Goal: Task Accomplishment & Management: Use online tool/utility

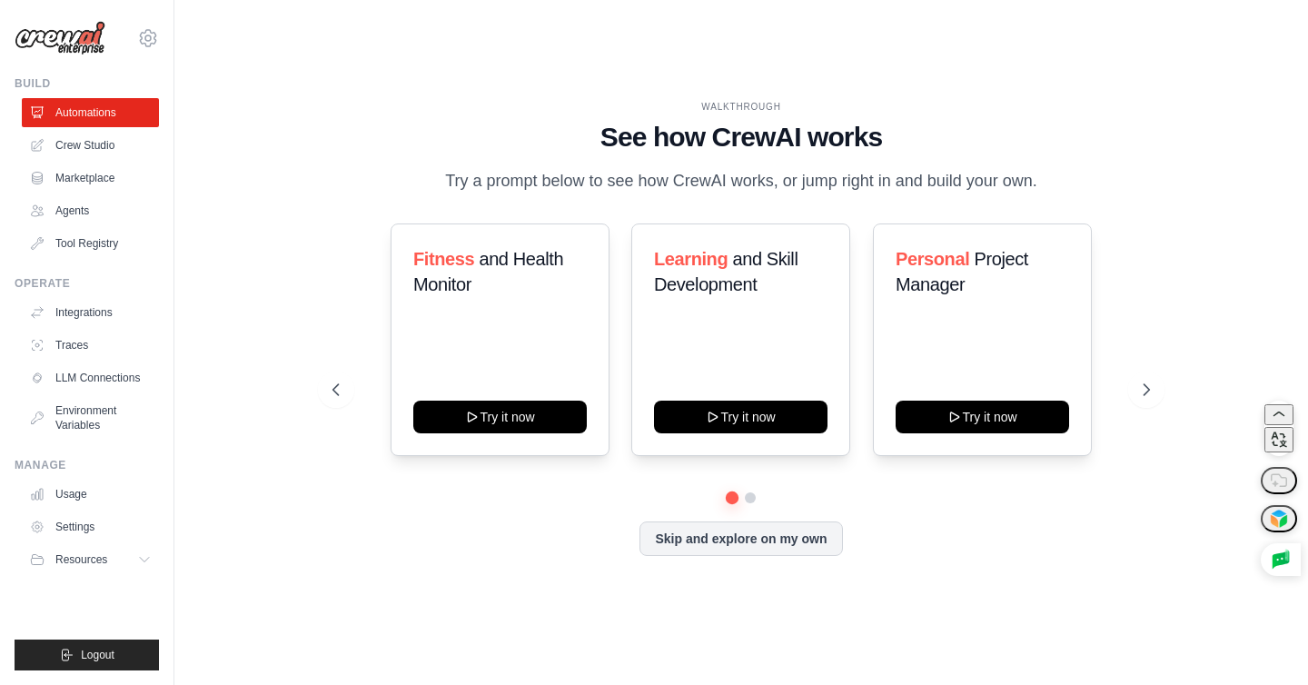
click at [880, 190] on p "Try a prompt below to see how CrewAI works, or jump right in and build your own." at bounding box center [741, 181] width 611 height 26
click at [1143, 399] on icon at bounding box center [1148, 390] width 18 height 18
click at [899, 140] on h1 "See how CrewAI works" at bounding box center [741, 137] width 817 height 33
click at [450, 132] on h1 "See how CrewAI works" at bounding box center [741, 137] width 817 height 33
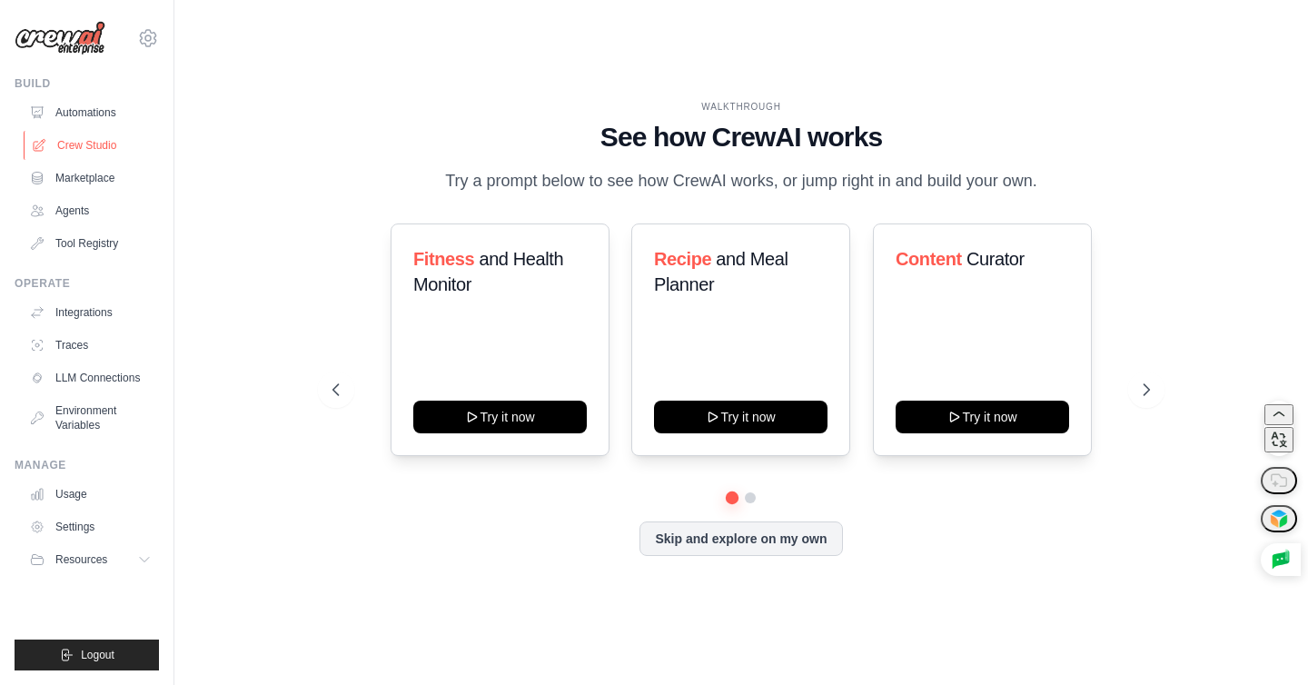
click at [89, 151] on link "Crew Studio" at bounding box center [92, 145] width 137 height 29
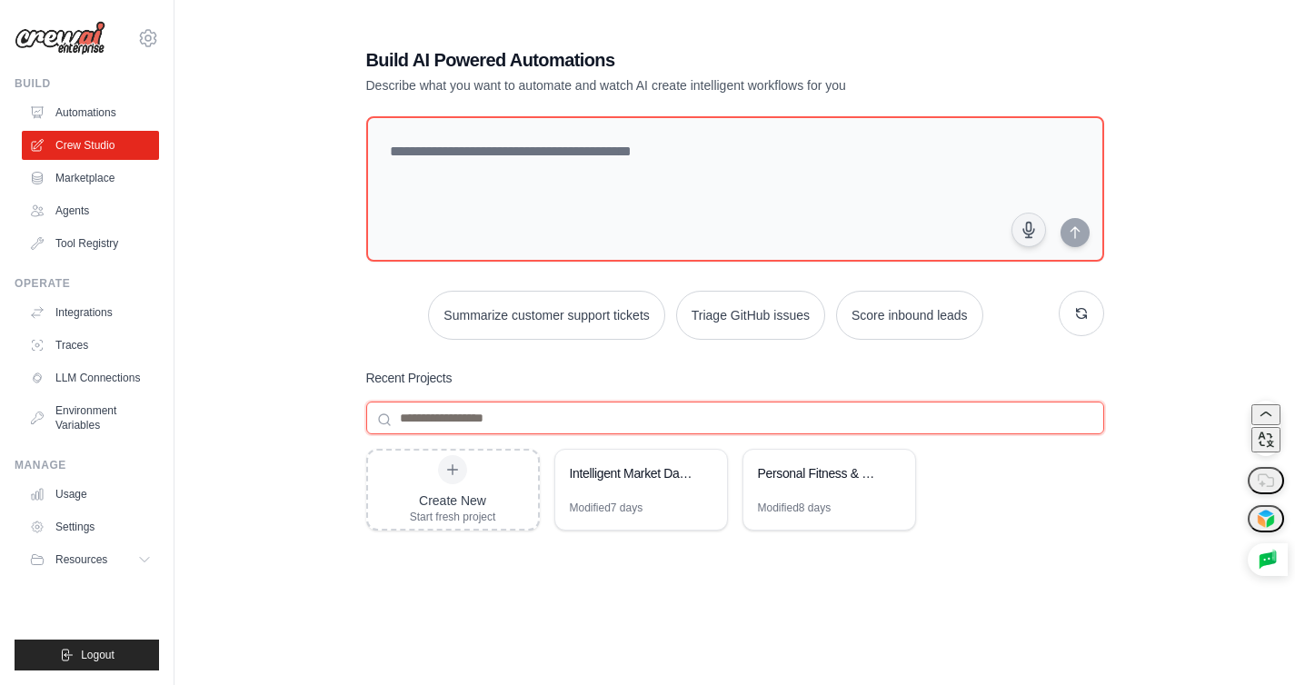
click at [482, 423] on input at bounding box center [735, 418] width 738 height 33
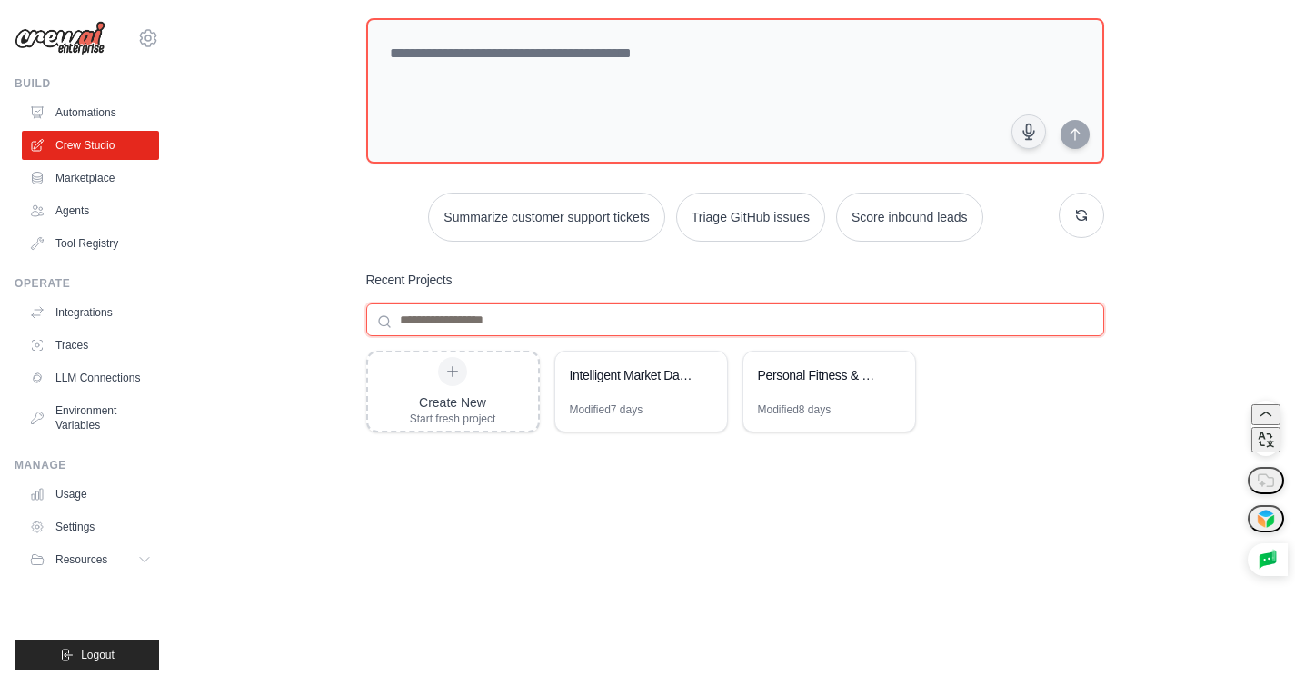
scroll to position [101, 0]
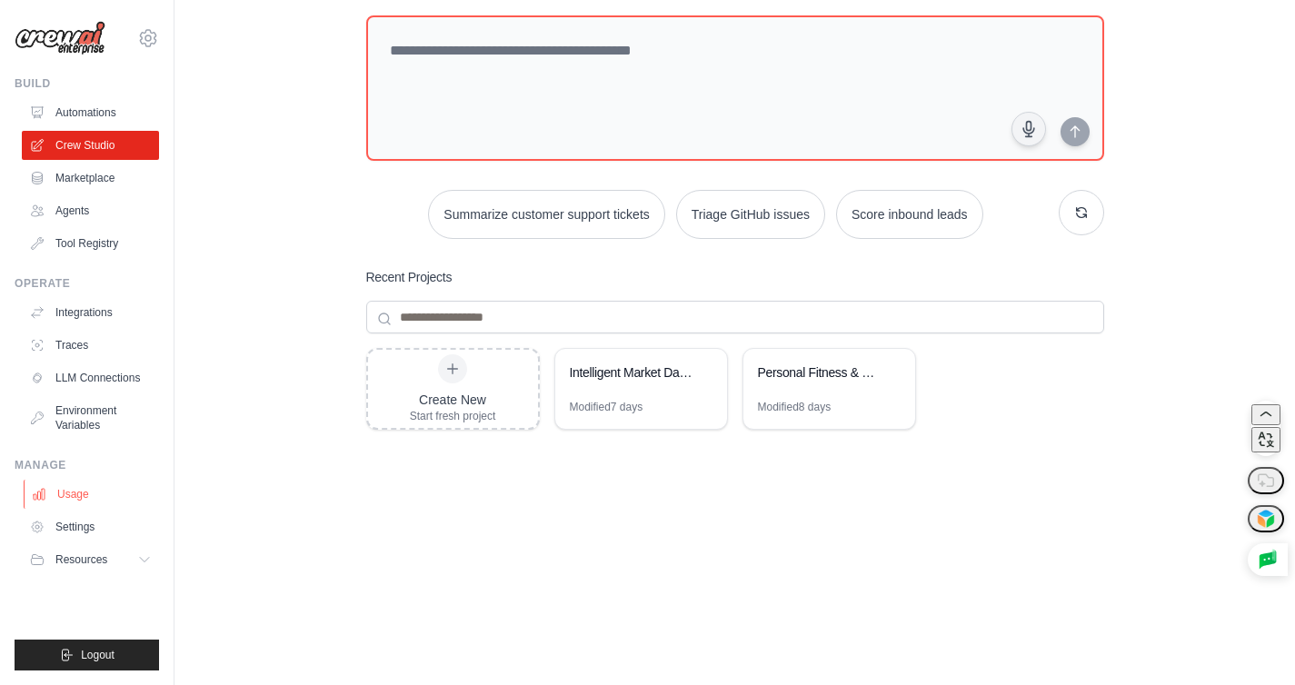
click at [87, 493] on link "Usage" at bounding box center [92, 494] width 137 height 29
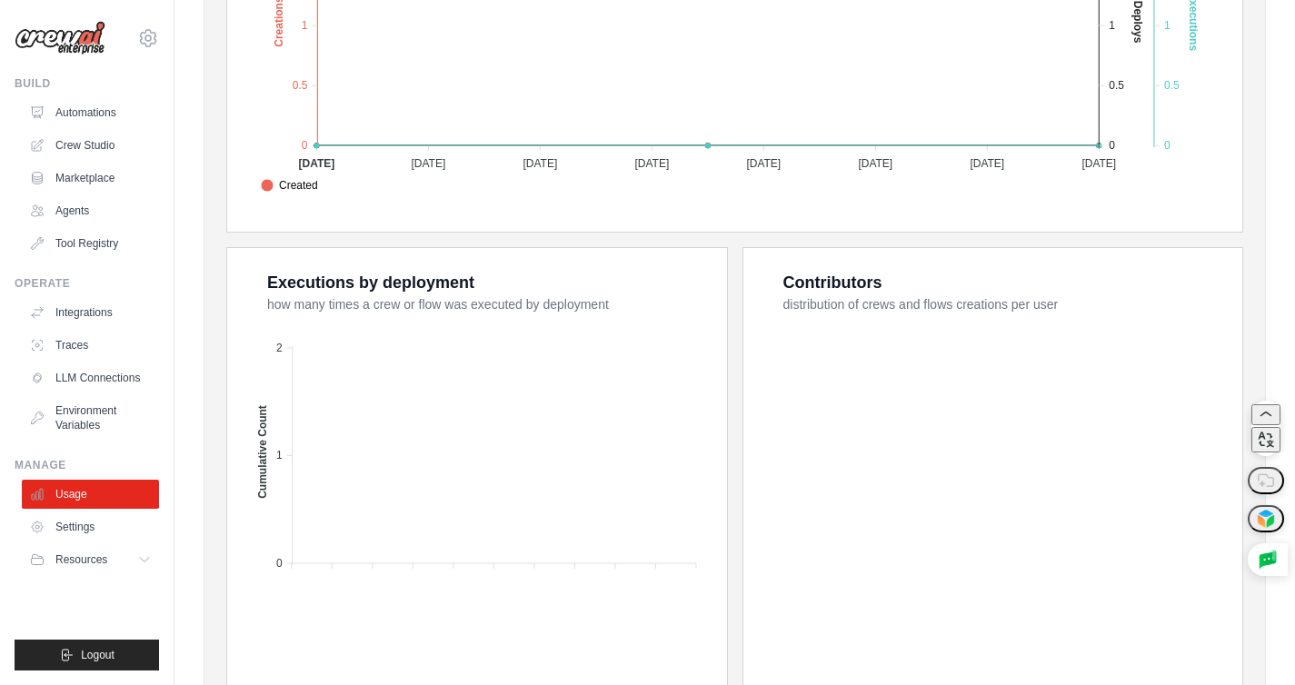
scroll to position [632, 0]
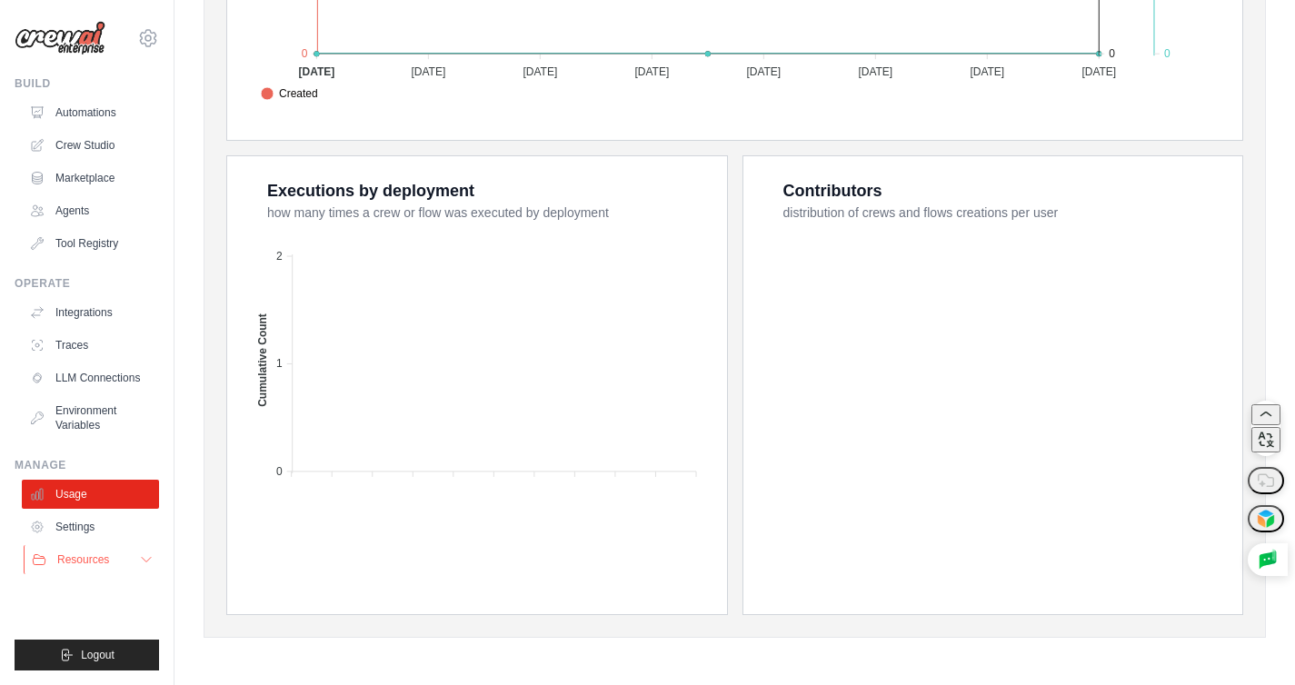
click at [94, 563] on span "Resources" at bounding box center [83, 559] width 52 height 15
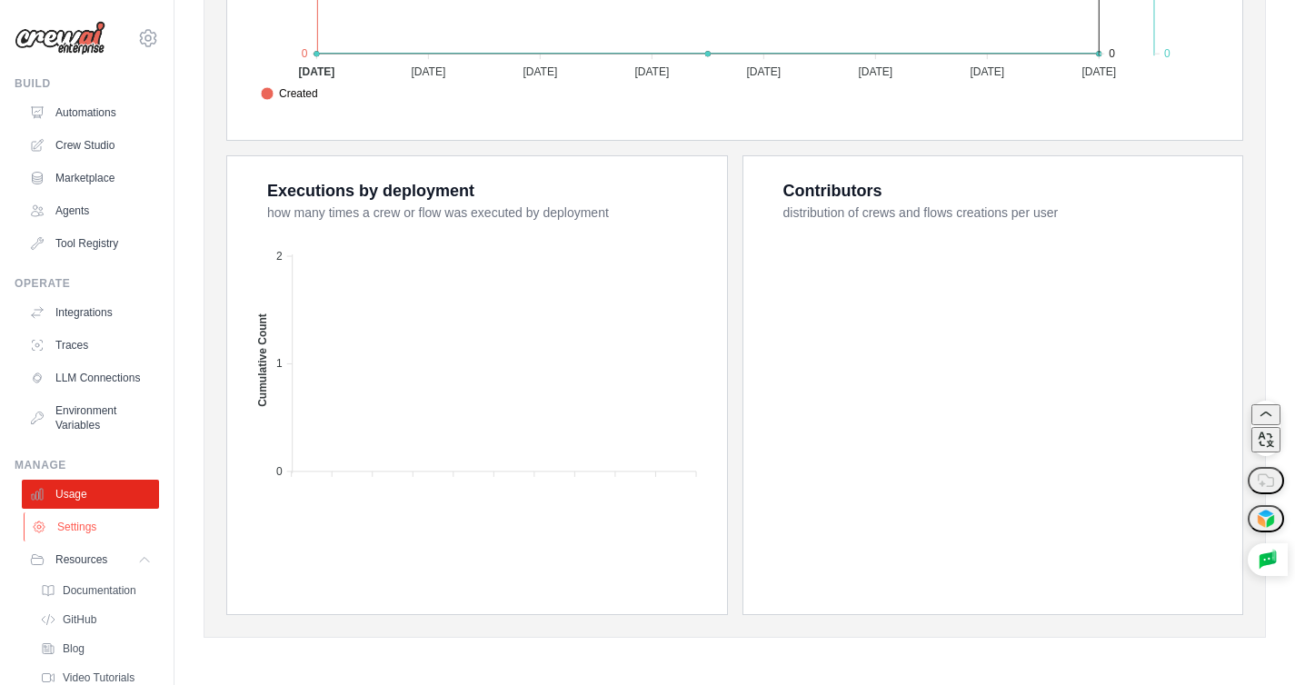
click at [101, 542] on link "Settings" at bounding box center [92, 526] width 137 height 29
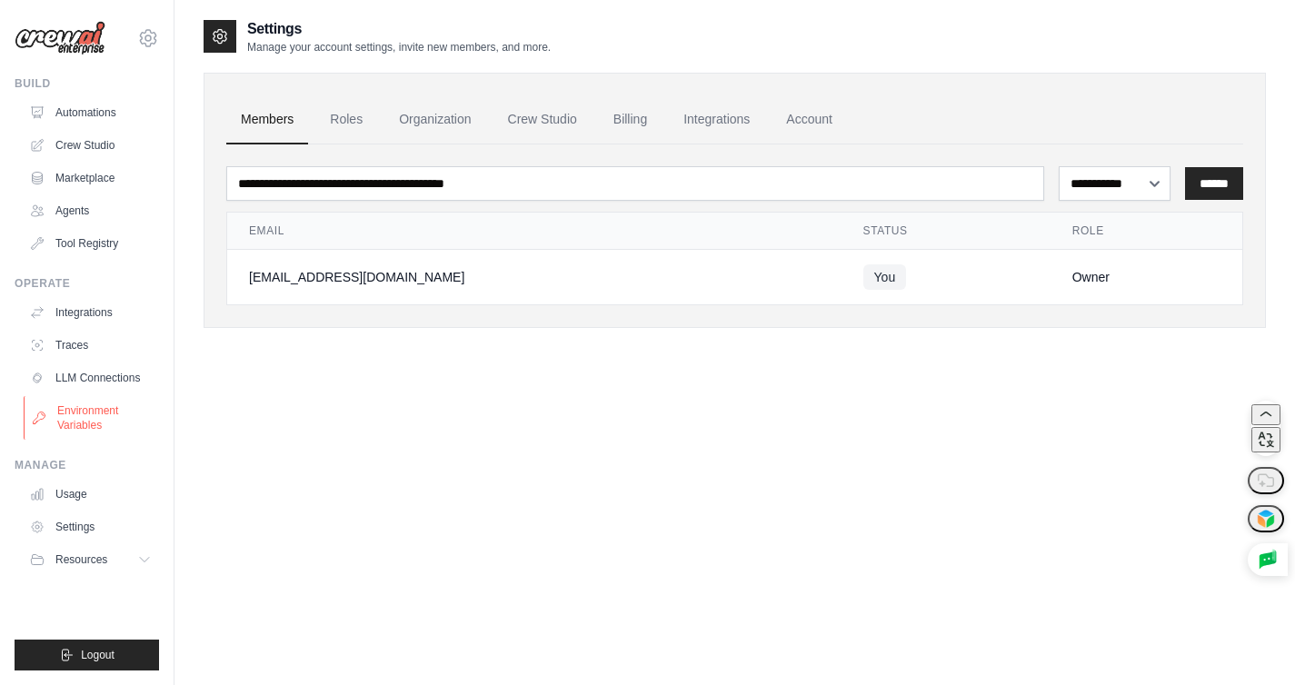
click at [96, 419] on link "Environment Variables" at bounding box center [92, 418] width 137 height 44
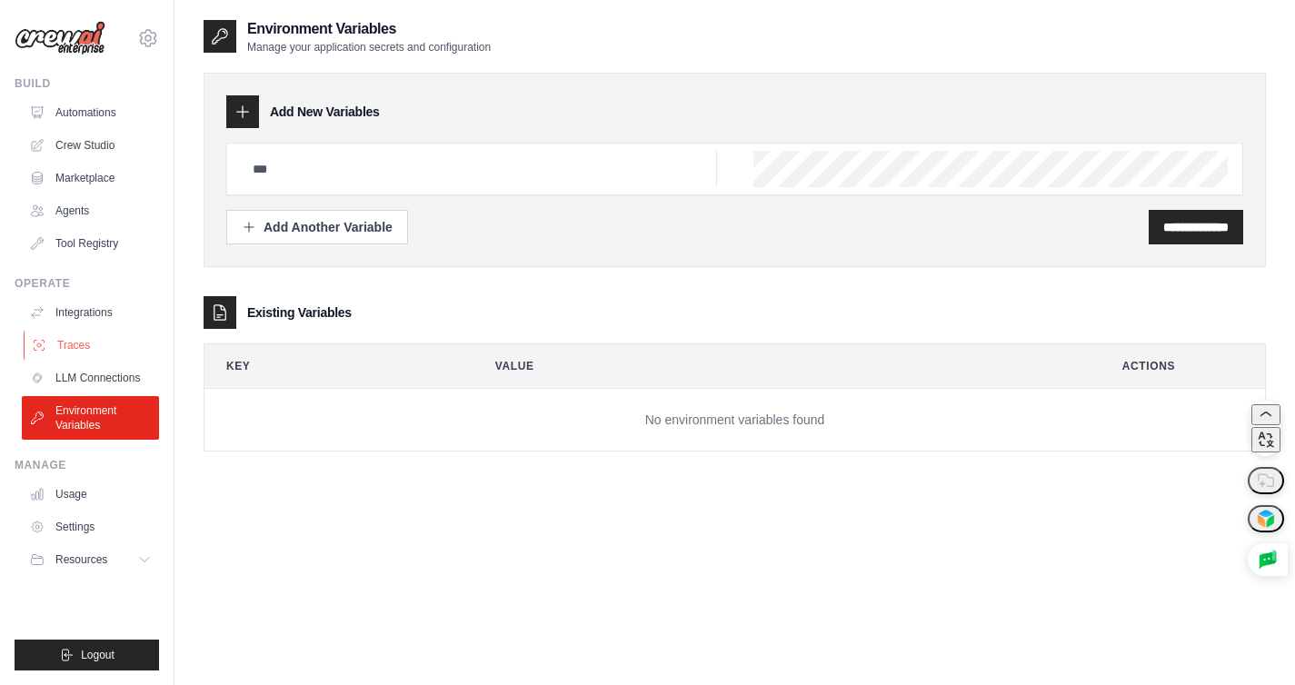
click at [70, 345] on link "Traces" at bounding box center [92, 345] width 137 height 29
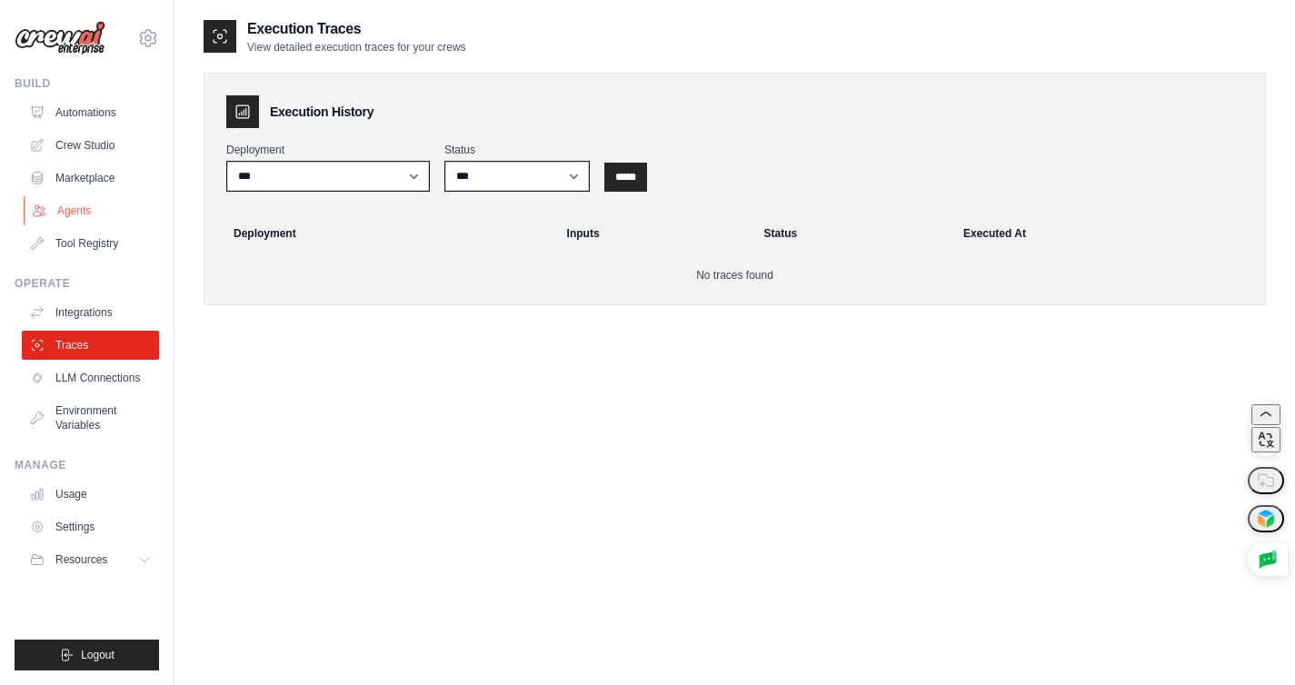
click at [76, 214] on link "Agents" at bounding box center [92, 210] width 137 height 29
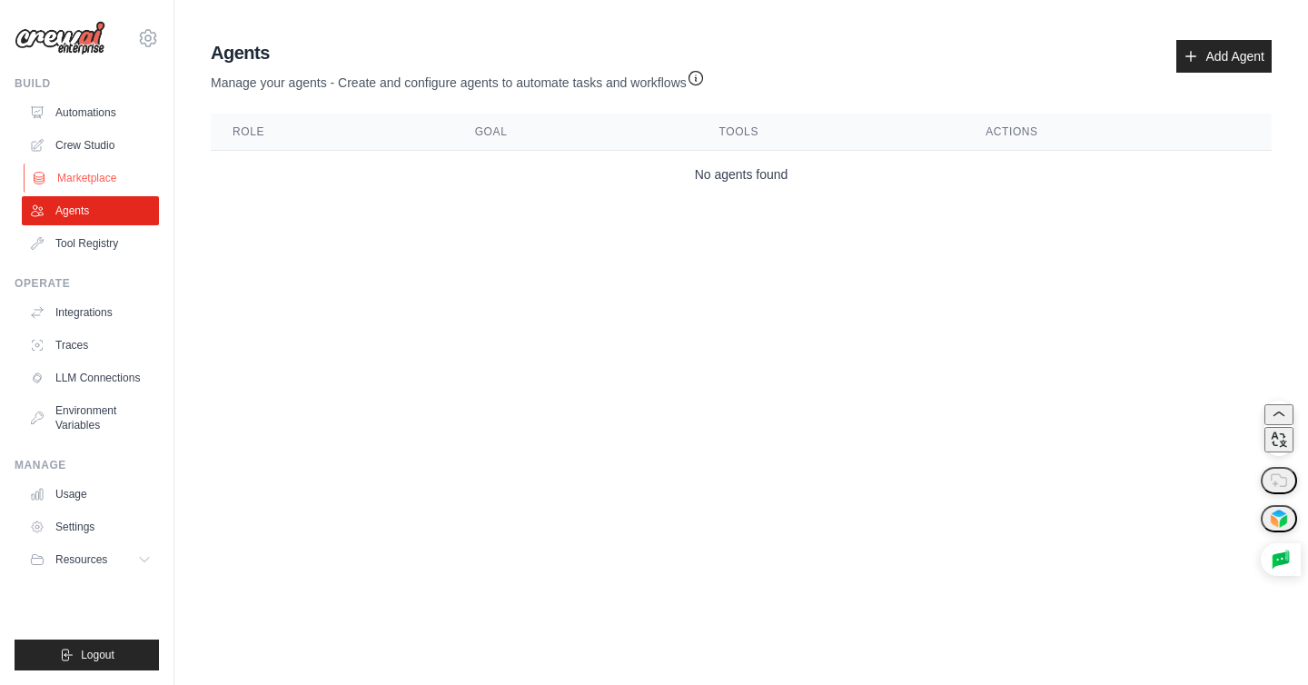
click at [91, 187] on link "Marketplace" at bounding box center [92, 178] width 137 height 29
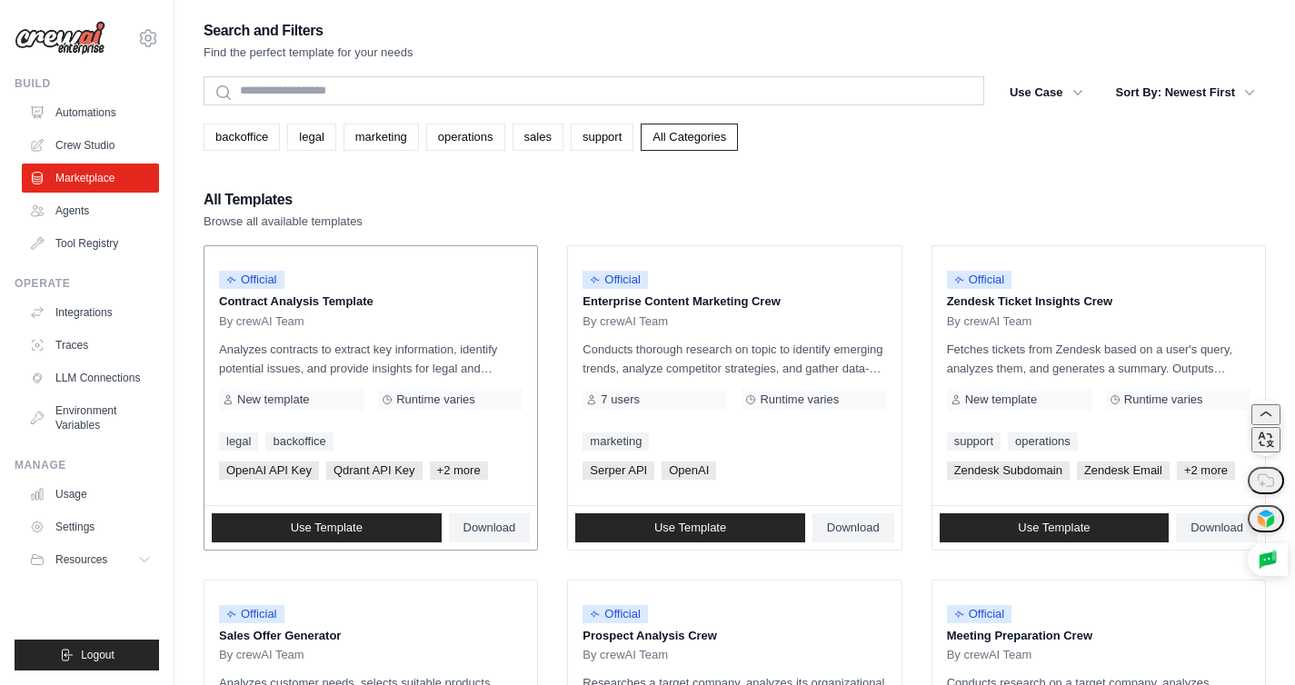
click at [327, 342] on p "Analyzes contracts to extract key information, identify potential issues, and p…" at bounding box center [370, 359] width 303 height 38
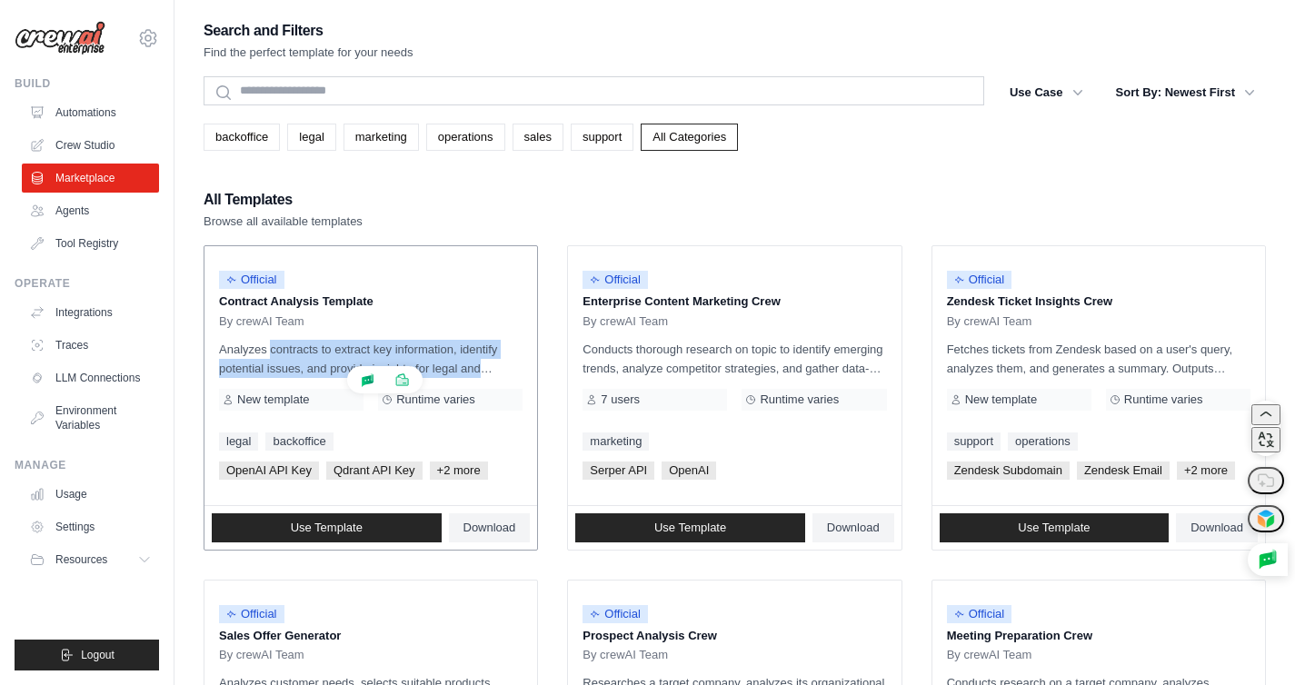
click at [327, 342] on p "Analyzes contracts to extract key information, identify potential issues, and p…" at bounding box center [370, 359] width 303 height 38
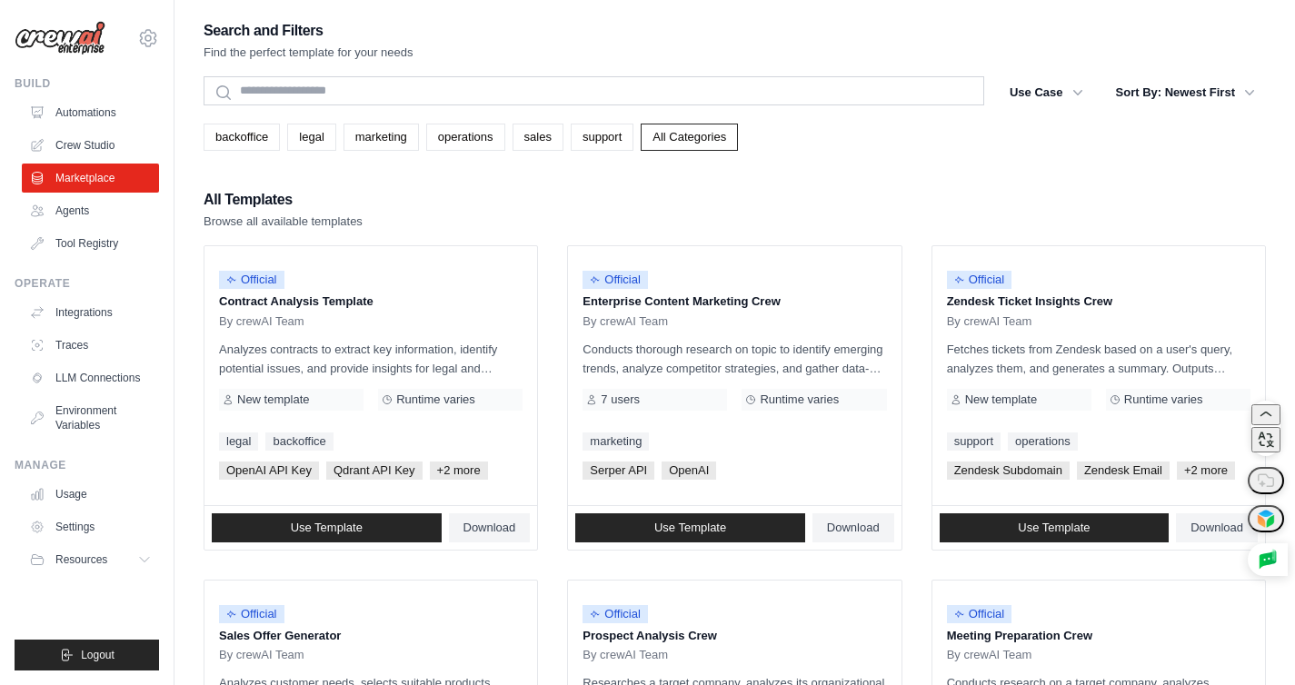
click at [395, 131] on link "marketing" at bounding box center [380, 137] width 75 height 27
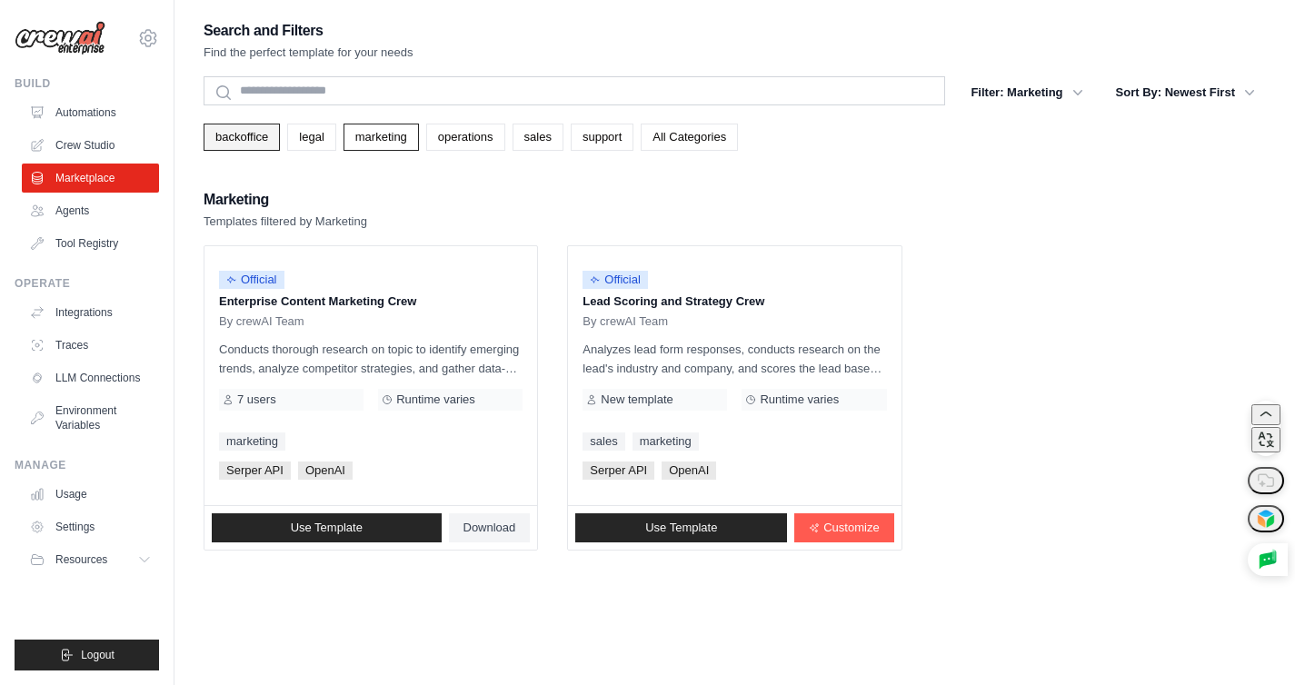
click at [262, 146] on link "backoffice" at bounding box center [242, 137] width 76 height 27
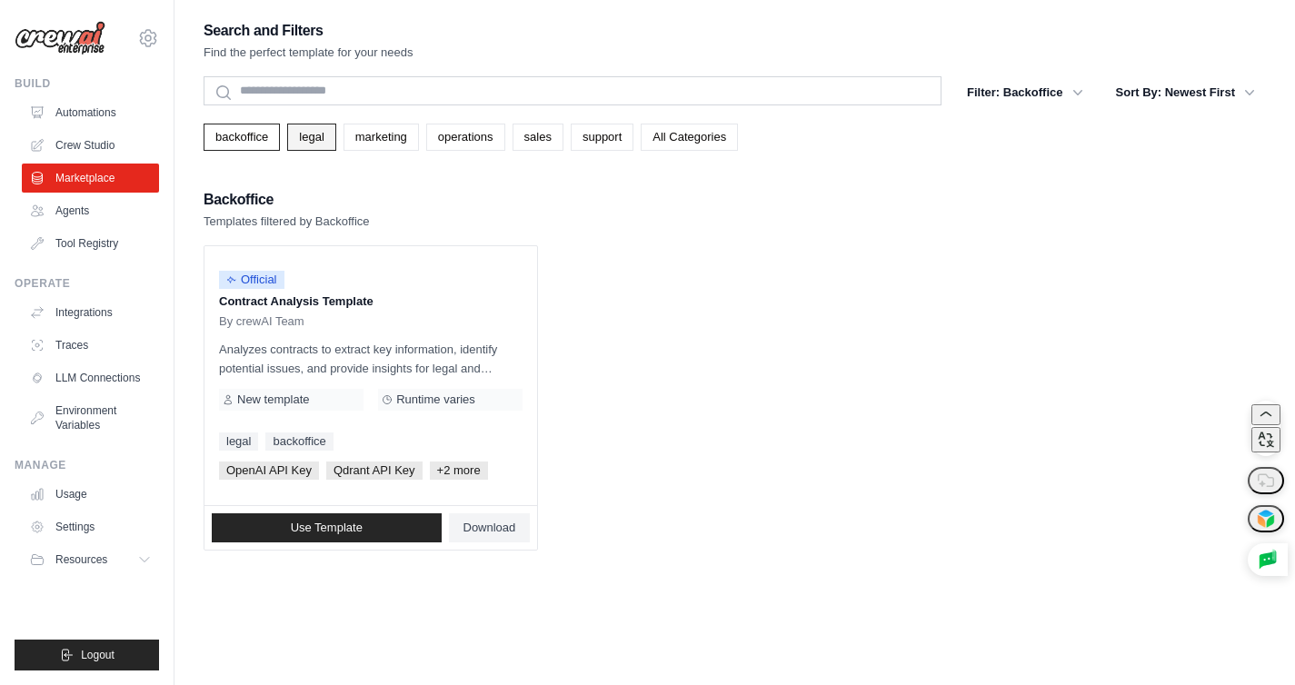
click at [314, 134] on link "legal" at bounding box center [311, 137] width 48 height 27
click at [373, 134] on link "marketing" at bounding box center [380, 137] width 75 height 27
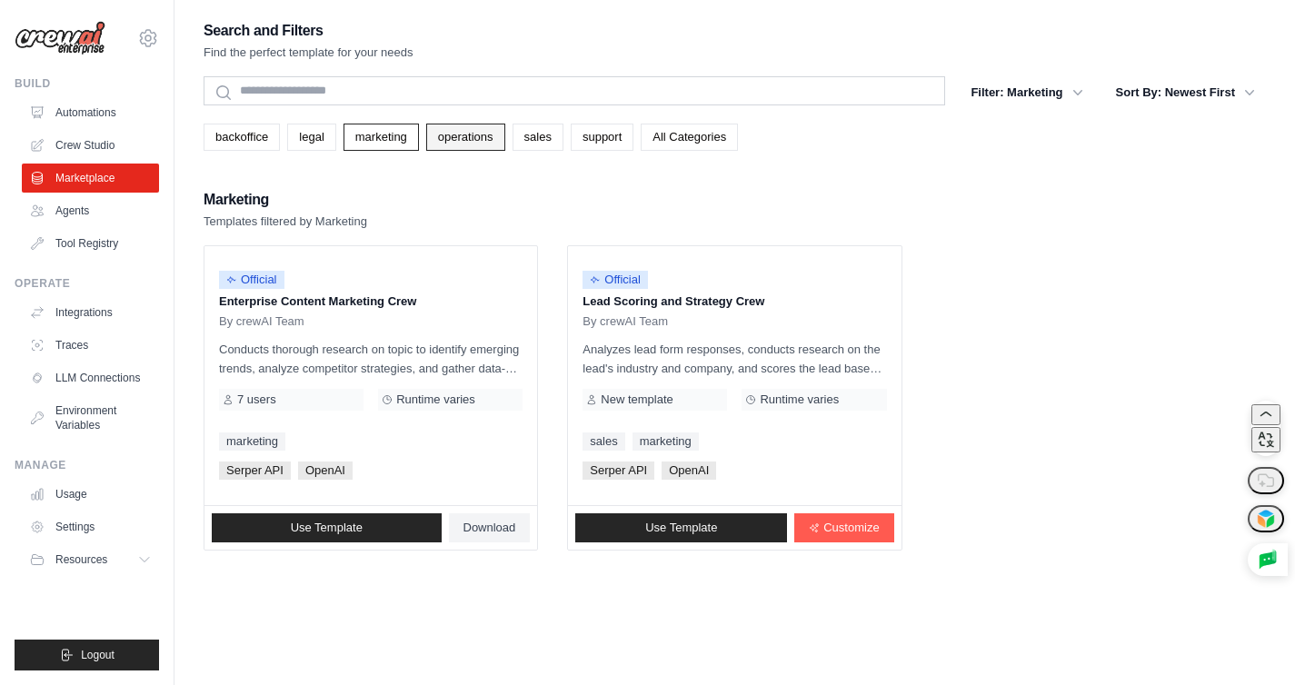
click at [454, 132] on link "operations" at bounding box center [465, 137] width 79 height 27
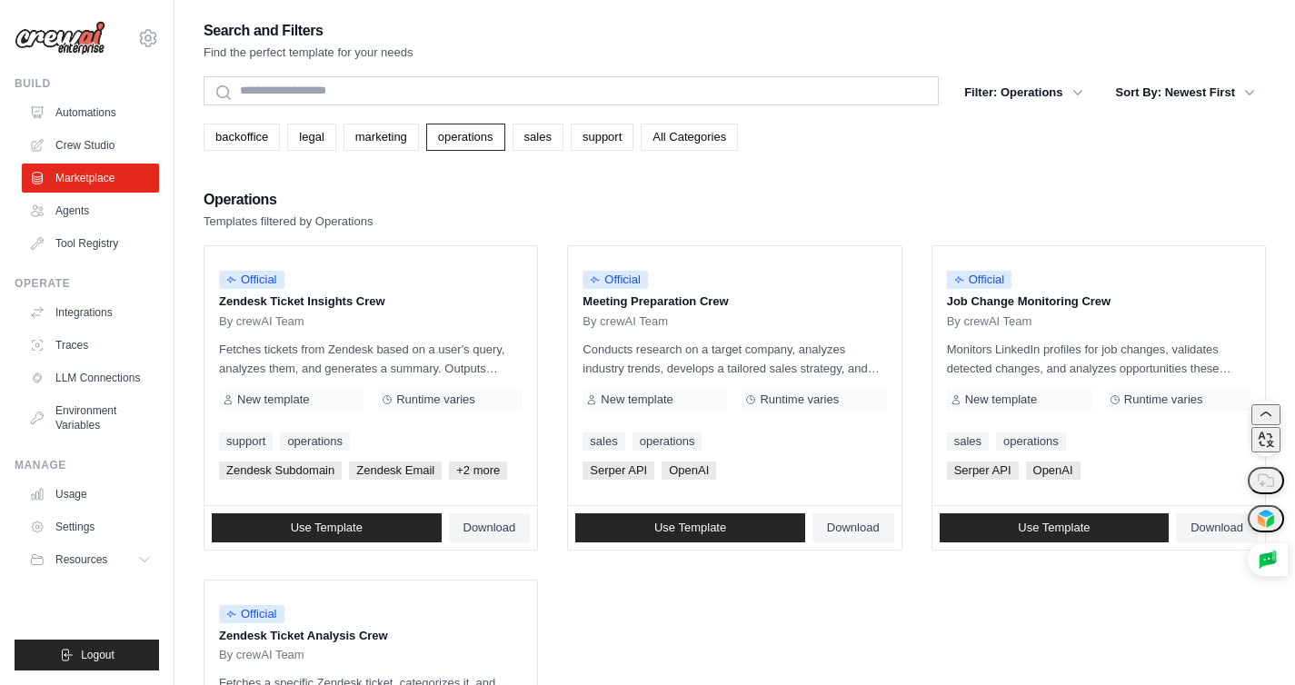
click at [563, 126] on link "sales" at bounding box center [537, 137] width 51 height 27
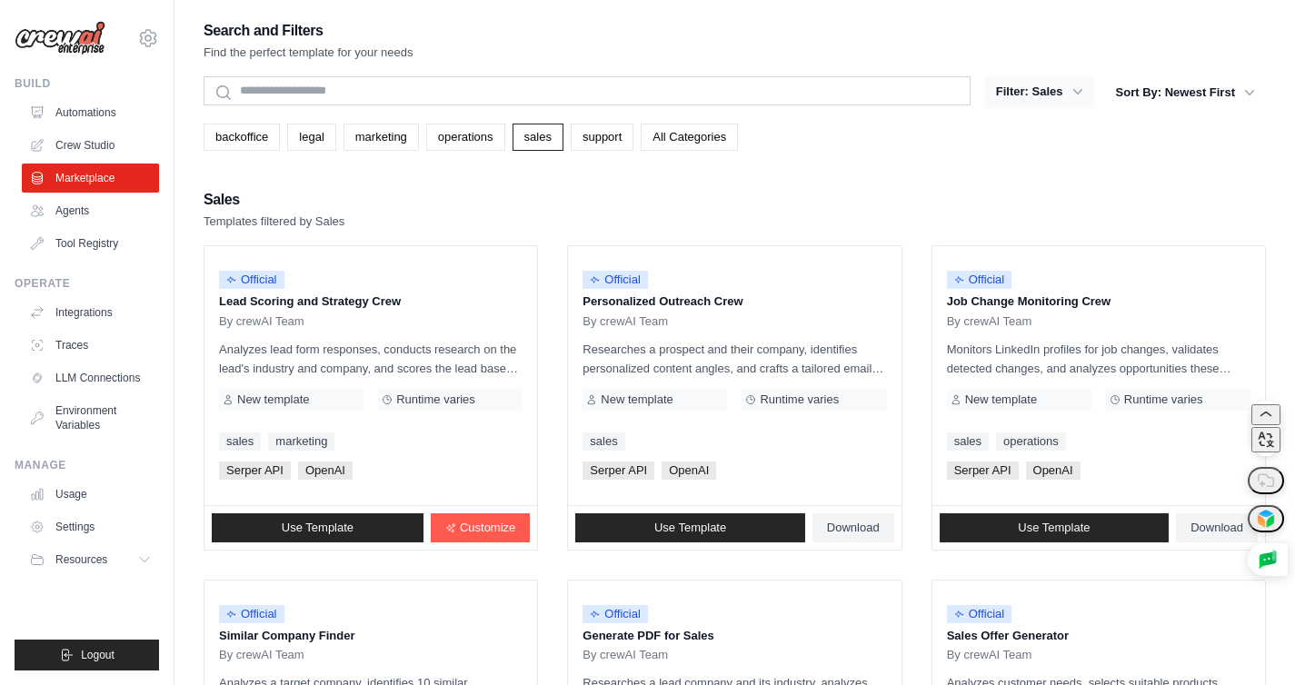
click at [1061, 90] on button "Filter: Sales" at bounding box center [1039, 91] width 109 height 33
click at [1211, 98] on button "Sort By: Newest First" at bounding box center [1185, 91] width 161 height 33
click at [1244, 90] on icon "button" at bounding box center [1249, 92] width 18 height 18
click at [1250, 91] on icon "button" at bounding box center [1249, 92] width 18 height 18
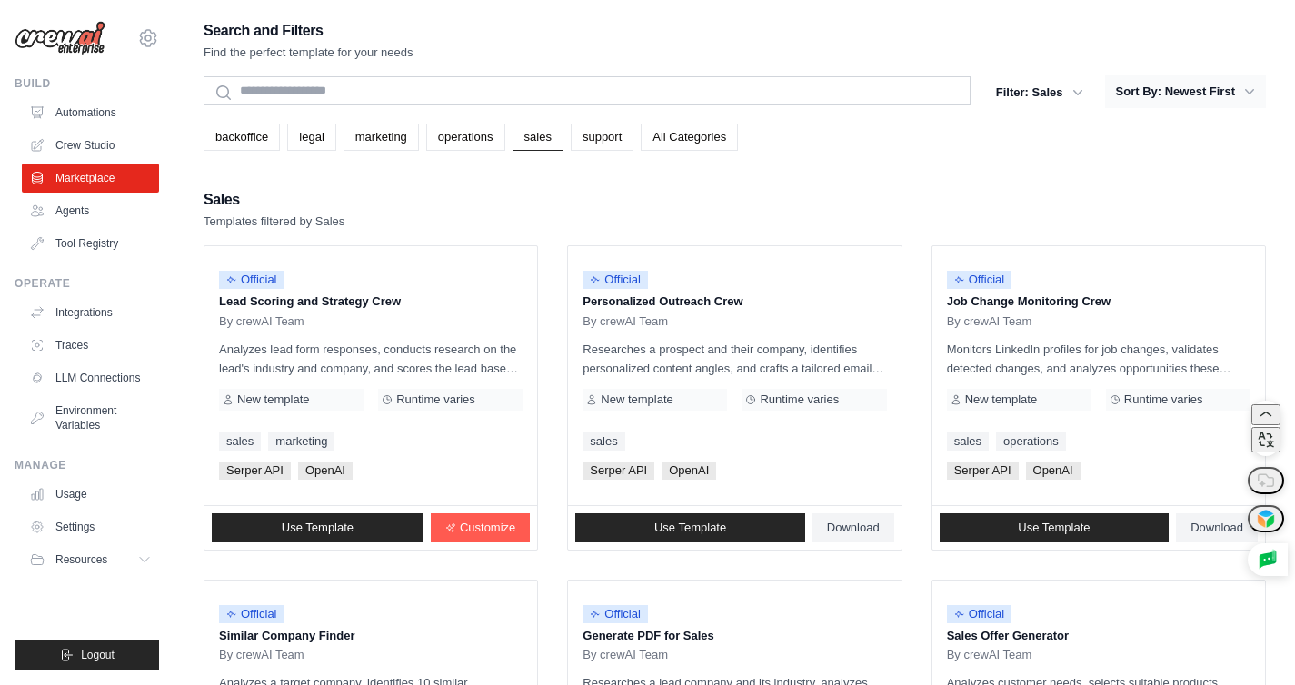
click at [1250, 91] on icon "button" at bounding box center [1249, 92] width 18 height 18
click at [1226, 102] on button "Sort By: Newest First" at bounding box center [1185, 91] width 161 height 33
drag, startPoint x: 1219, startPoint y: 95, endPoint x: 1133, endPoint y: 106, distance: 87.0
click at [1133, 106] on button "Sort By: Newest First" at bounding box center [1185, 91] width 161 height 33
click at [1155, 114] on div "backoffice legal marketing operations sales support All Categories" at bounding box center [735, 130] width 1062 height 42
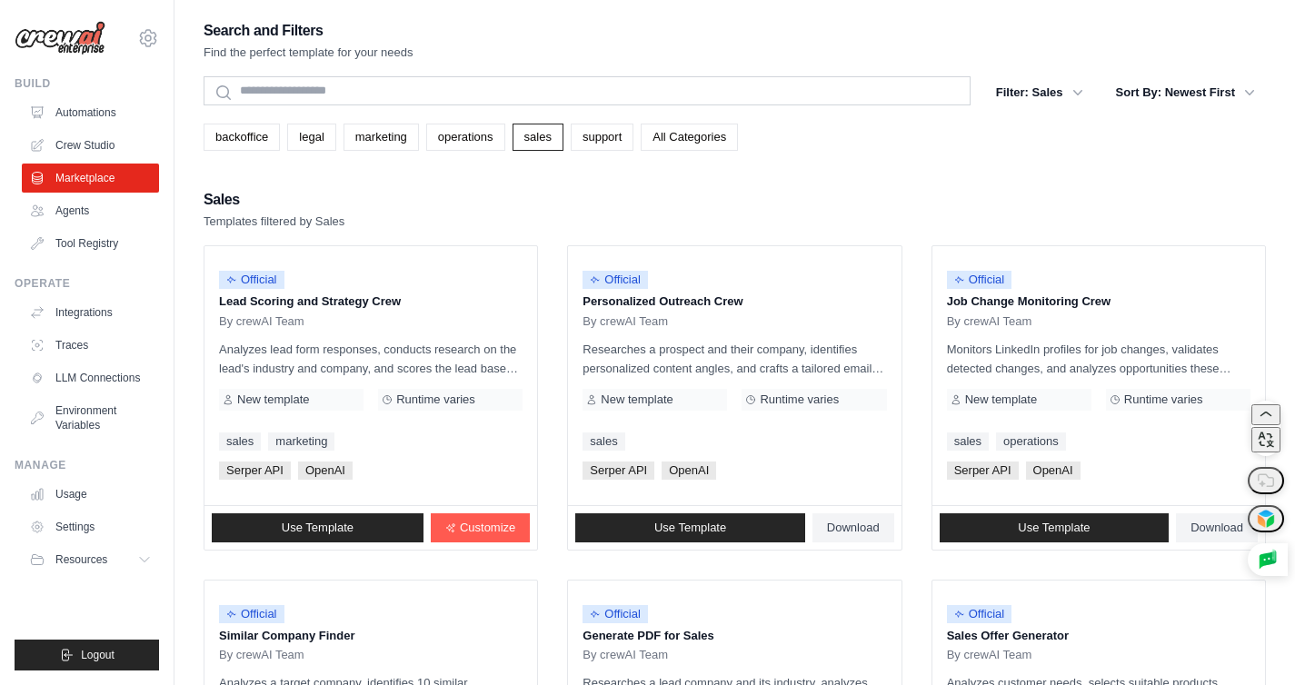
click at [1119, 141] on div "backoffice legal marketing operations sales support All Categories" at bounding box center [735, 137] width 1062 height 27
click at [1212, 89] on button "Sort By: Newest First" at bounding box center [1185, 91] width 161 height 33
click at [85, 211] on link "Agents" at bounding box center [92, 210] width 137 height 29
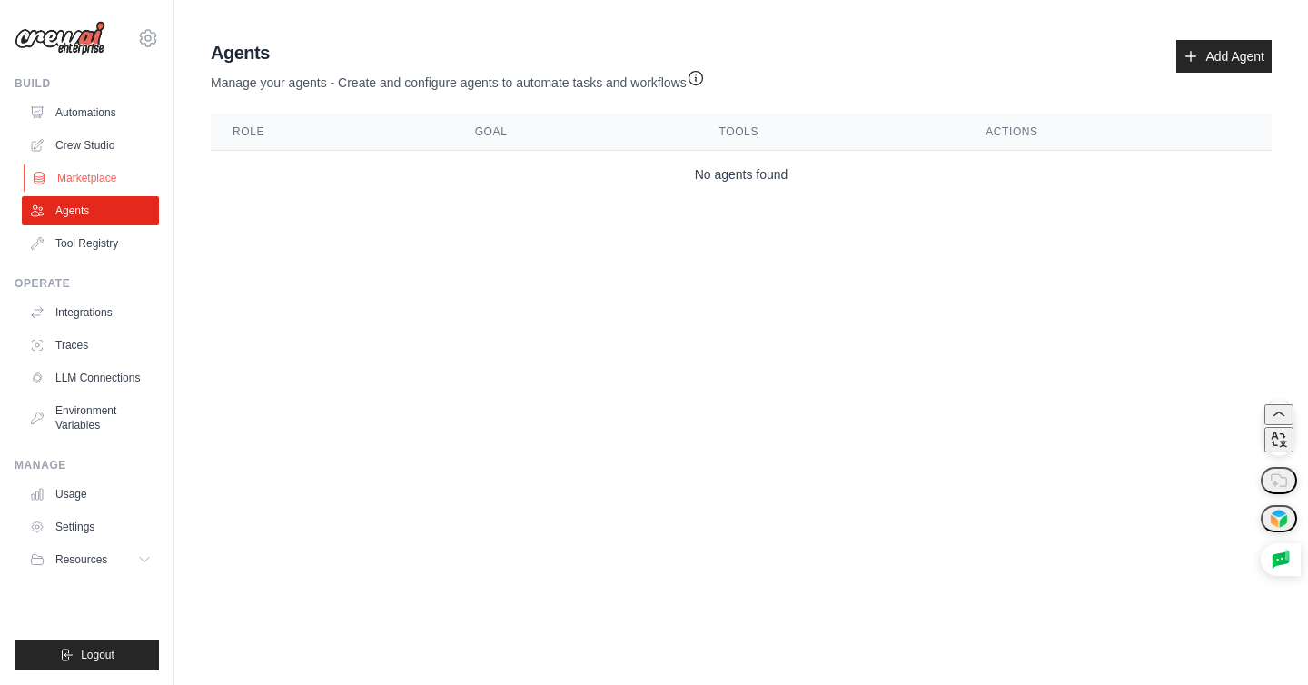
click at [83, 173] on link "Marketplace" at bounding box center [92, 178] width 137 height 29
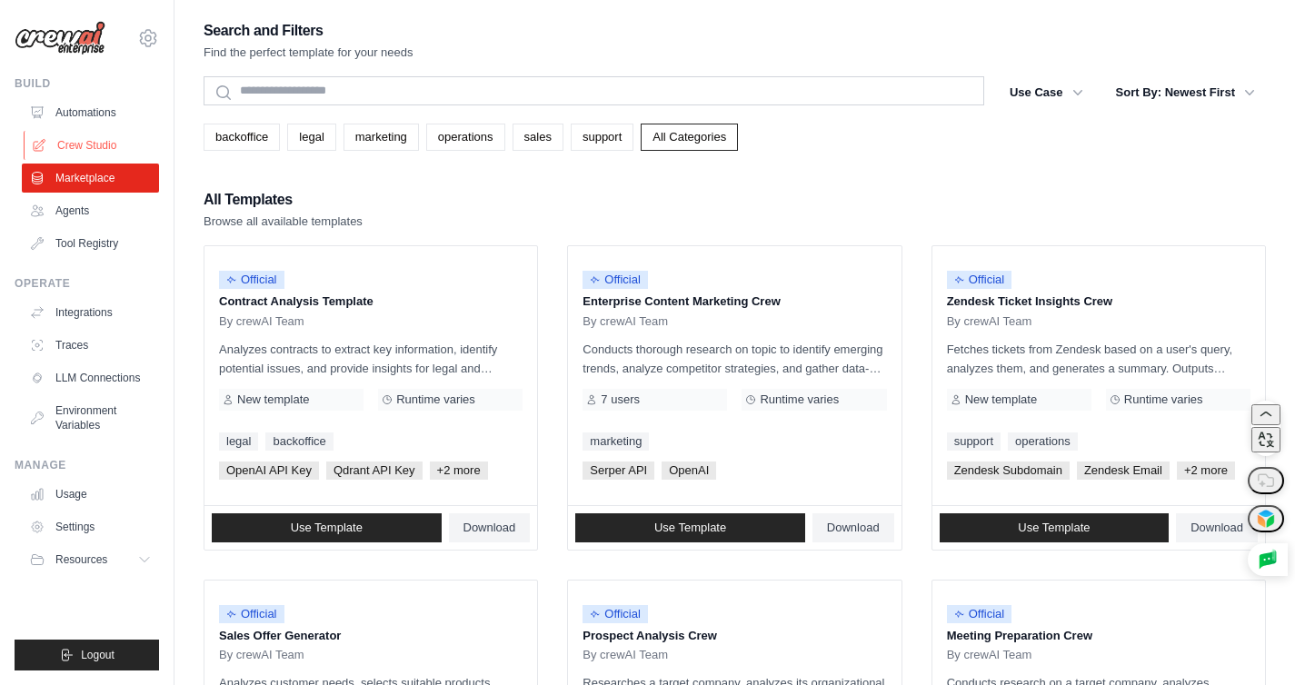
click at [111, 136] on link "Crew Studio" at bounding box center [92, 145] width 137 height 29
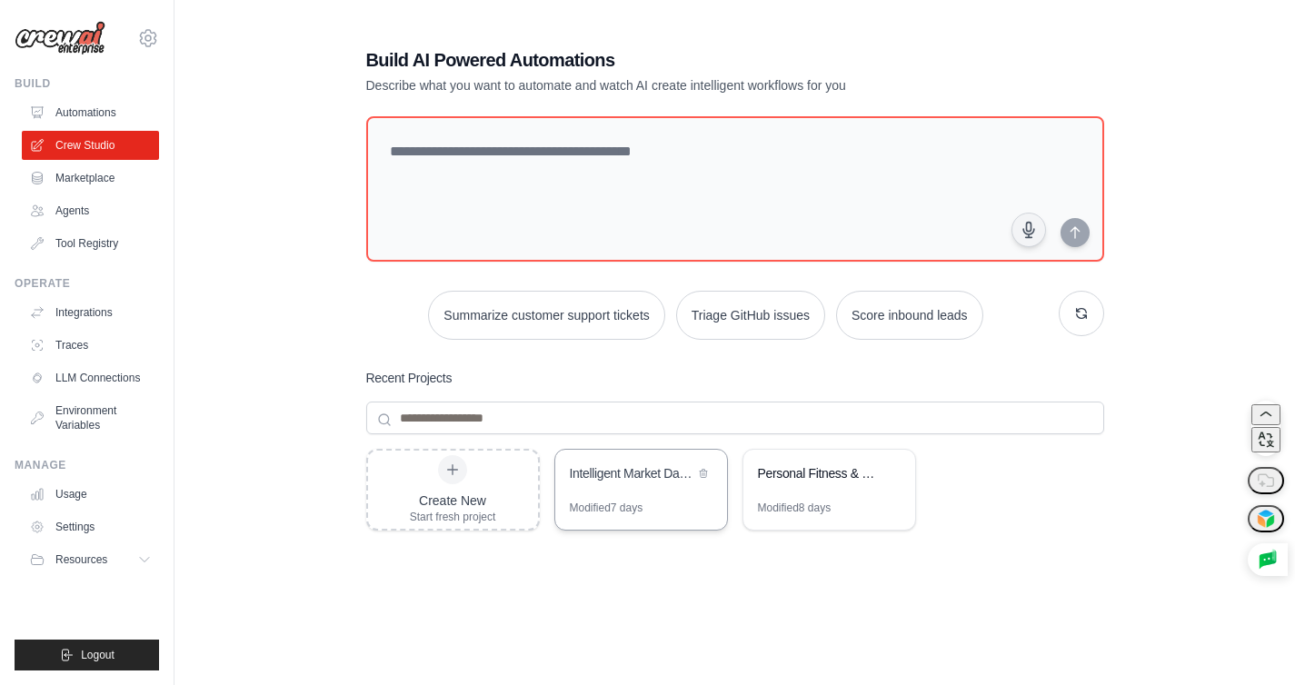
click at [682, 479] on div "Intelligent Market Data Analysis System" at bounding box center [632, 473] width 124 height 18
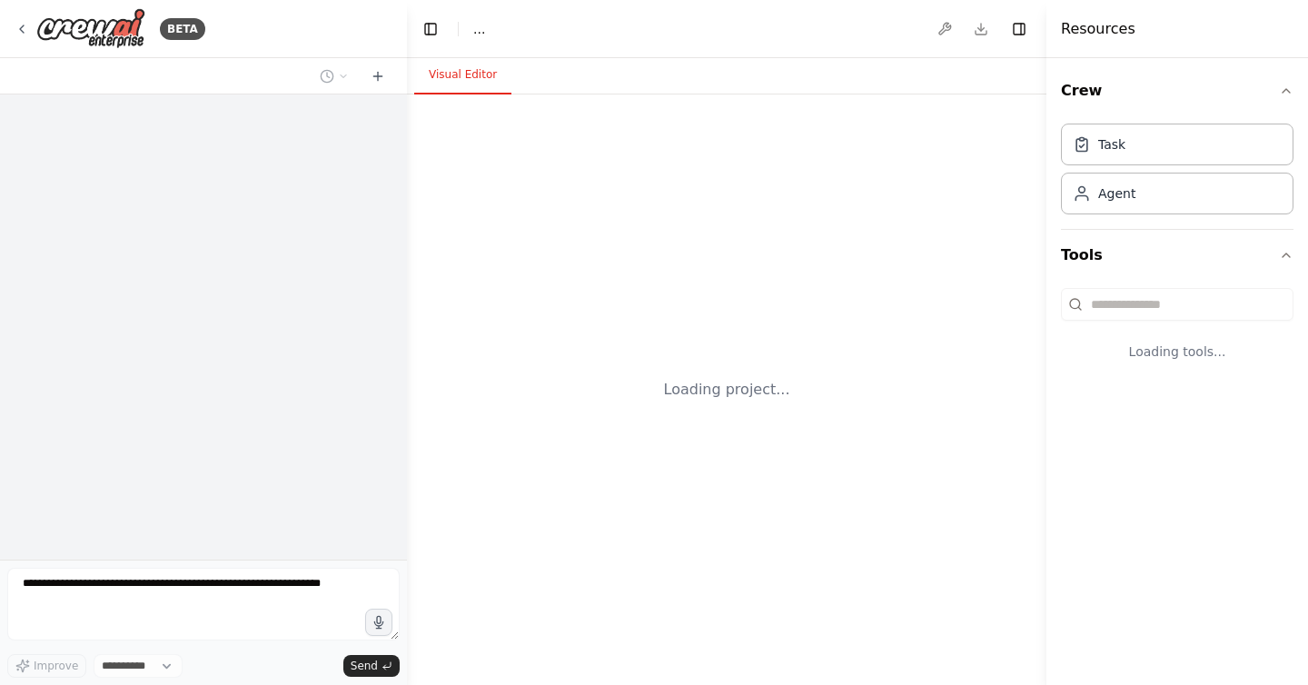
select select "****"
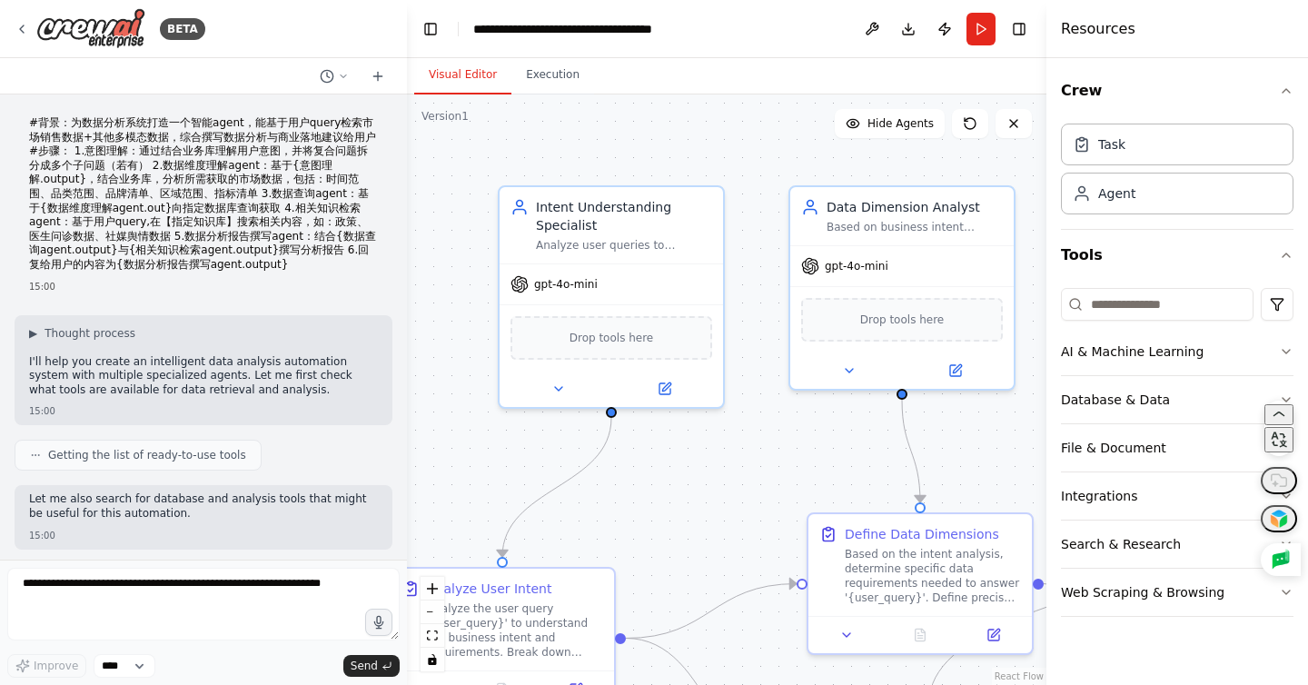
click at [220, 244] on p "#背景：为数据分析系统打造一个智能agent，能基于用户query检索市场销售数据+其他多模态数据，综合撰写数据分析与商业落地建议给用户 #步骤： 1.意图理…" at bounding box center [203, 194] width 349 height 156
click at [123, 272] on div "#背景：为数据分析系统打造一个智能agent，能基于用户query检索市场销售数据+其他多模态数据，综合撰写数据分析与商业落地建议给用户 #步骤： 1.意图理…" at bounding box center [203, 196] width 349 height 160
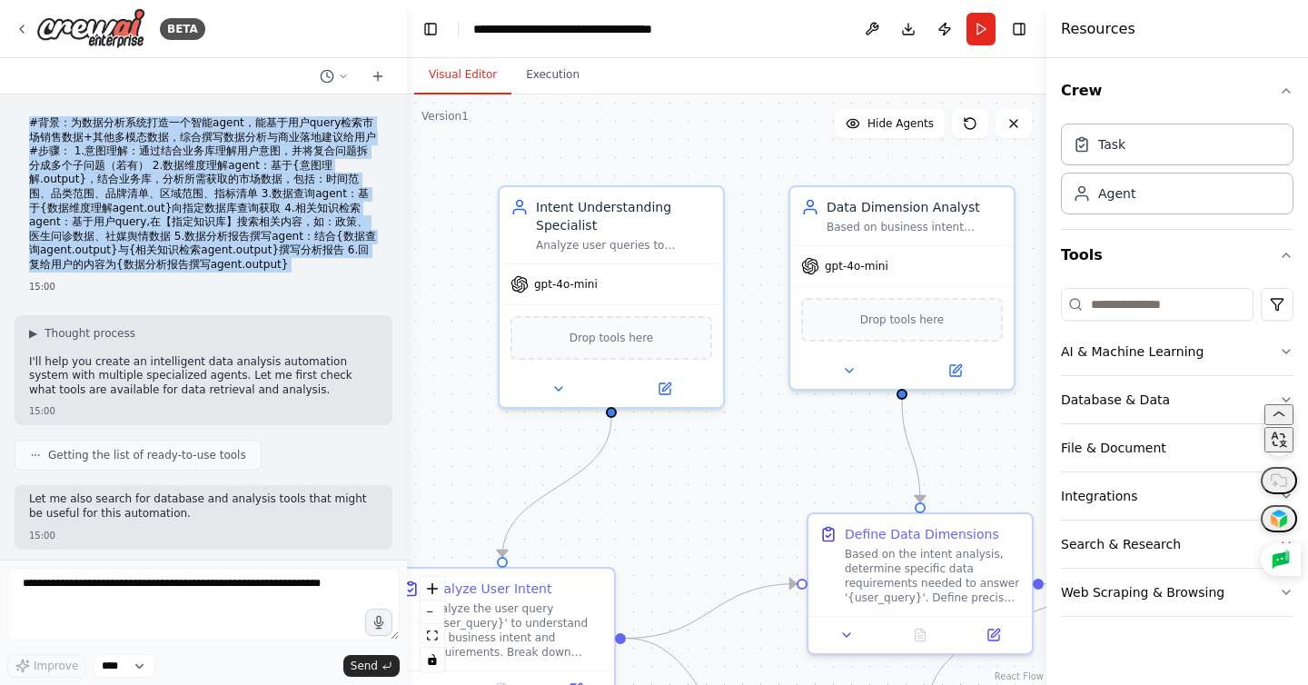
drag, startPoint x: 123, startPoint y: 272, endPoint x: 141, endPoint y: 278, distance: 19.3
click at [123, 272] on div "#背景：为数据分析系统打造一个智能agent，能基于用户query检索市场销售数据+其他多模态数据，综合撰写数据分析与商业落地建议给用户 #步骤： 1.意图理…" at bounding box center [203, 196] width 349 height 160
click at [162, 214] on p "#背景：为数据分析系统打造一个智能agent，能基于用户query检索市场销售数据+其他多模态数据，综合撰写数据分析与商业落地建议给用户 #步骤： 1.意图理…" at bounding box center [203, 194] width 349 height 156
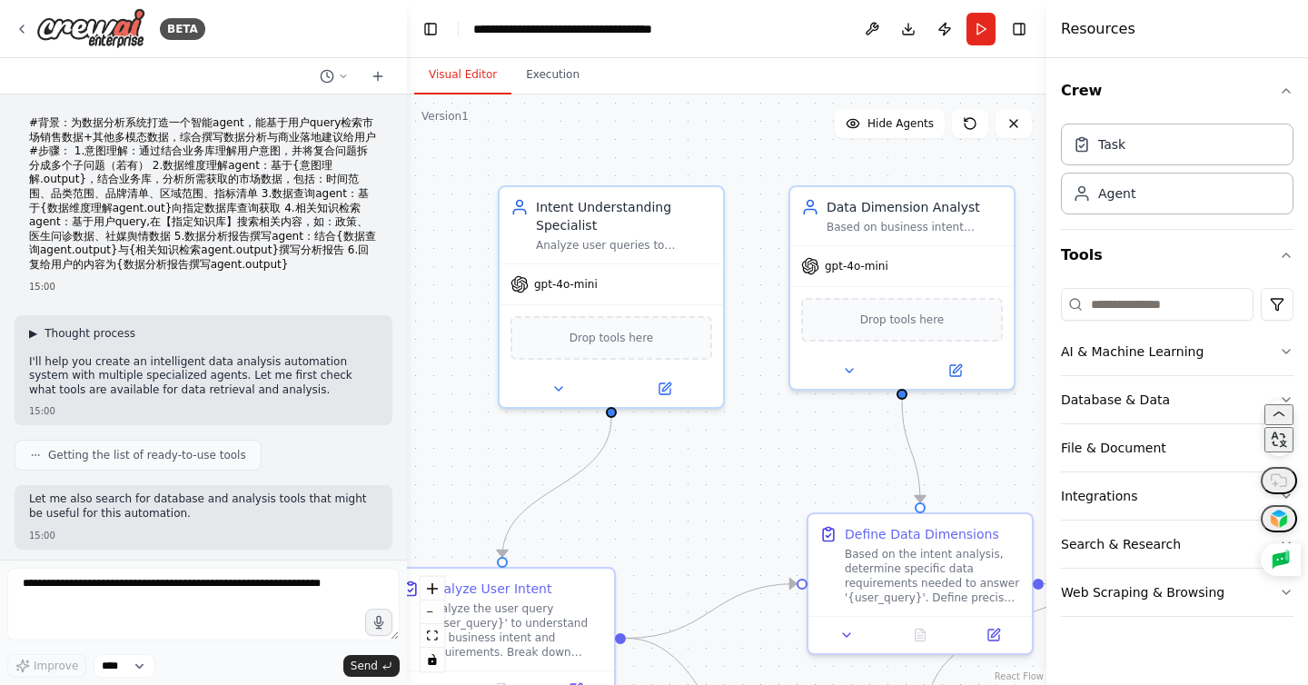
click at [35, 332] on span "▶" at bounding box center [33, 333] width 8 height 15
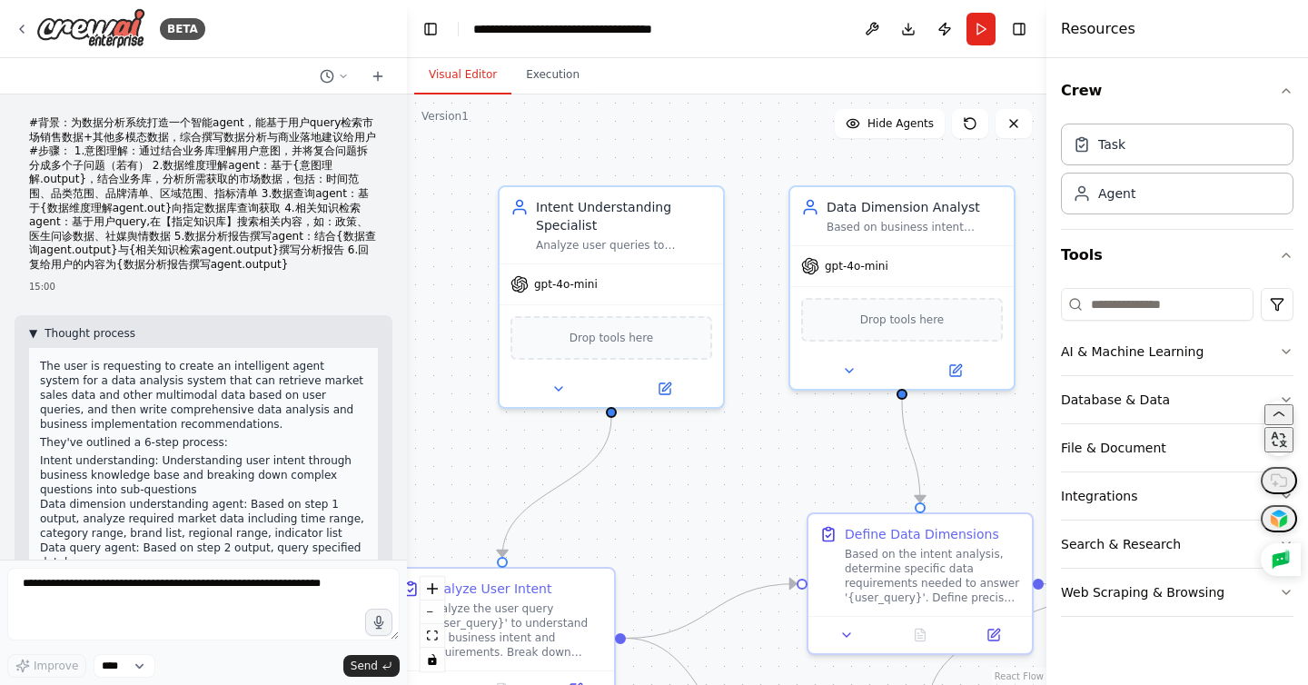
click at [35, 332] on span "▼" at bounding box center [33, 333] width 8 height 15
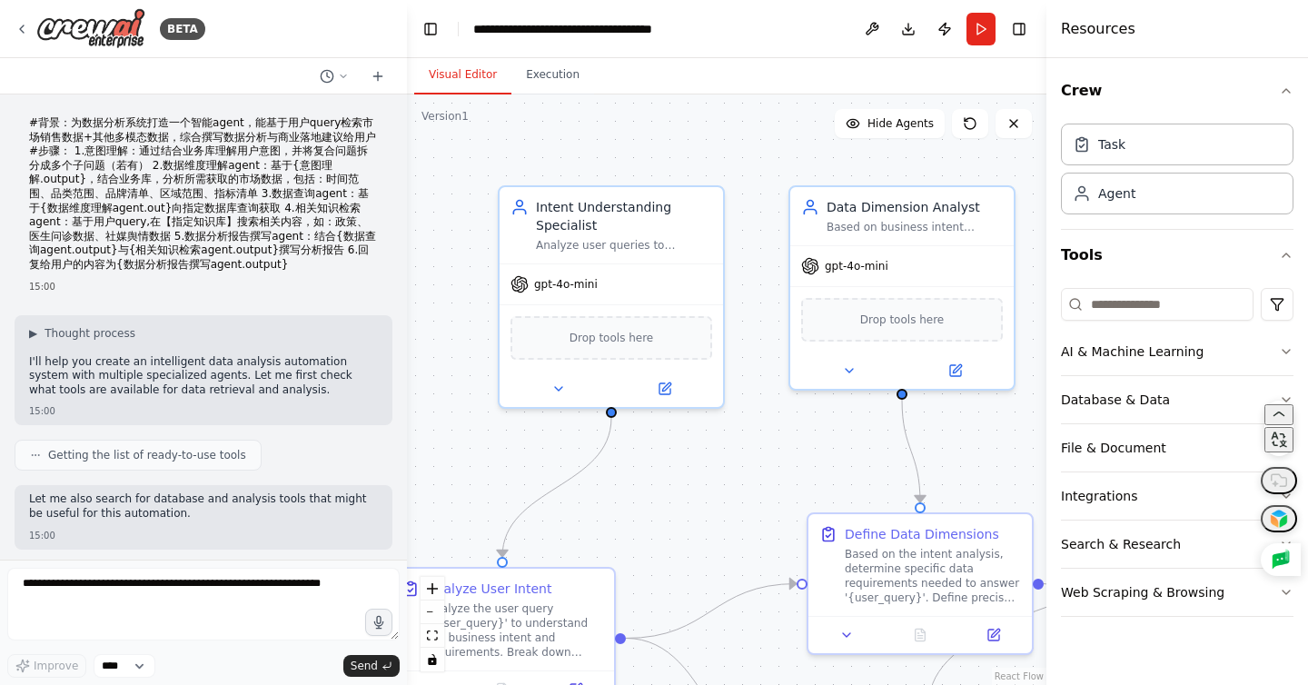
click at [176, 455] on span "Getting the list of ready-to-use tools" at bounding box center [147, 455] width 198 height 15
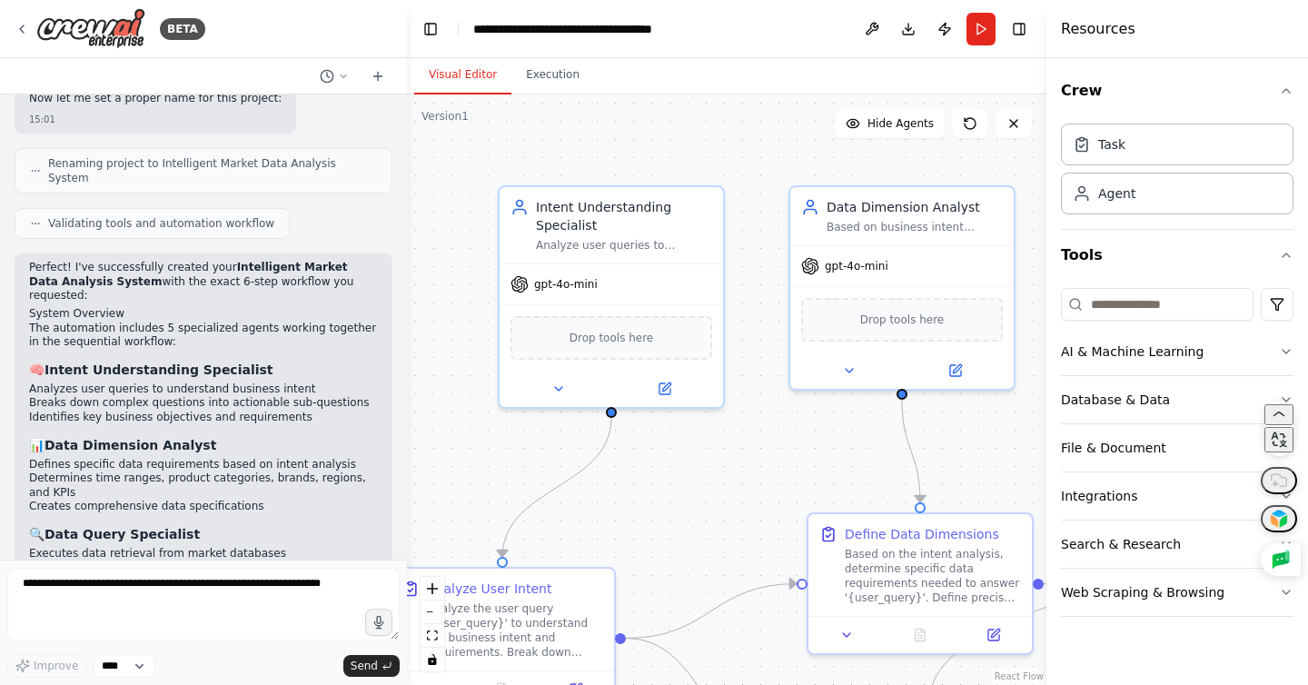
scroll to position [1655, 0]
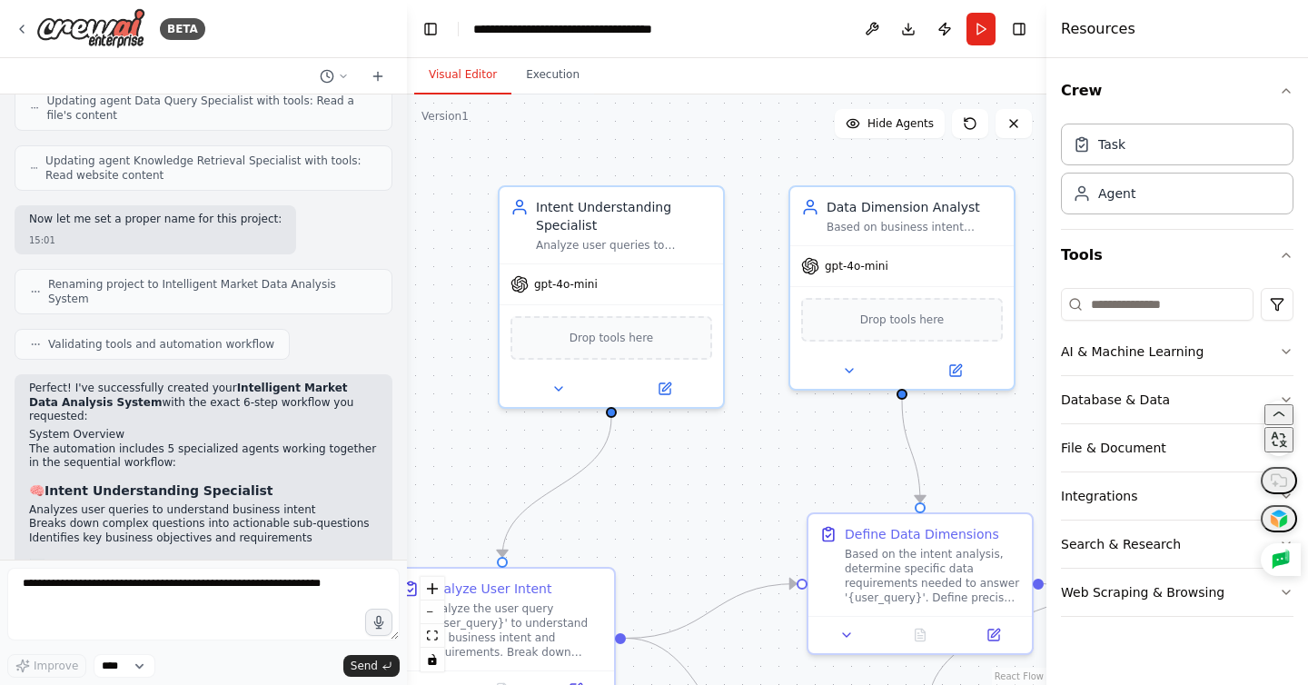
click at [247, 428] on h2 "System Overview" at bounding box center [203, 435] width 349 height 15
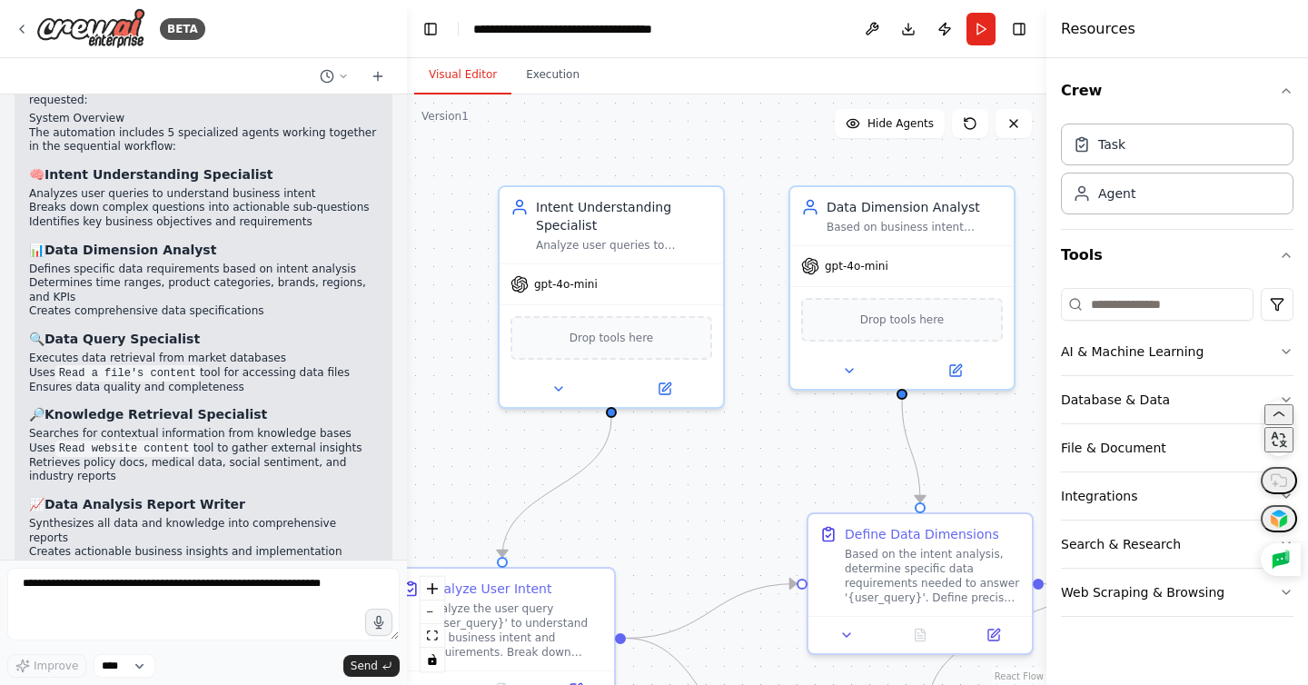
scroll to position [2150, 0]
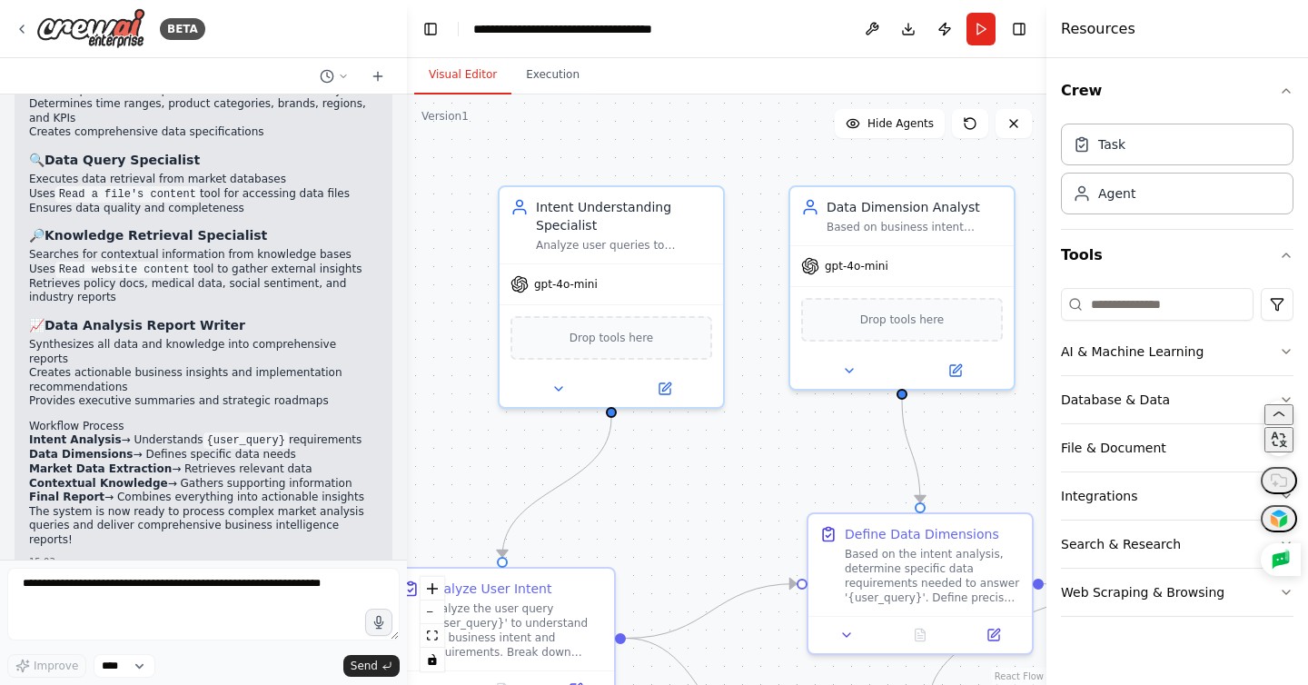
click at [234, 432] on code "{user_query}" at bounding box center [246, 440] width 85 height 16
click at [267, 641] on textarea at bounding box center [203, 604] width 393 height 73
click at [285, 607] on textarea at bounding box center [203, 604] width 393 height 73
click at [553, 81] on button "Execution" at bounding box center [553, 75] width 83 height 38
click at [479, 79] on button "Visual Editor" at bounding box center [462, 75] width 97 height 38
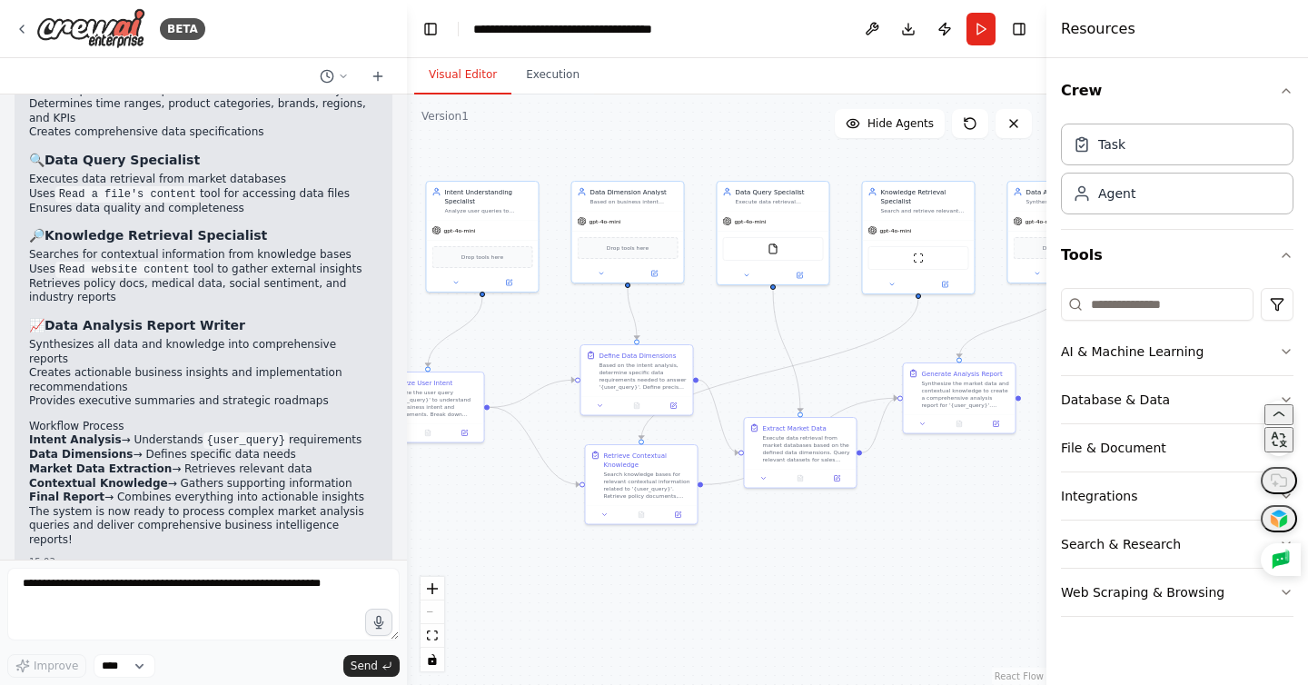
drag, startPoint x: 790, startPoint y: 349, endPoint x: 548, endPoint y: 323, distance: 244.0
click at [548, 323] on div ".deletable-edge-delete-btn { width: 20px; height: 20px; border: 0px solid #ffff…" at bounding box center [727, 389] width 640 height 591
drag, startPoint x: 947, startPoint y: 509, endPoint x: 973, endPoint y: 487, distance: 34.2
click at [947, 508] on div ".deletable-edge-delete-btn { width: 20px; height: 20px; border: 0px solid #ffff…" at bounding box center [727, 389] width 640 height 591
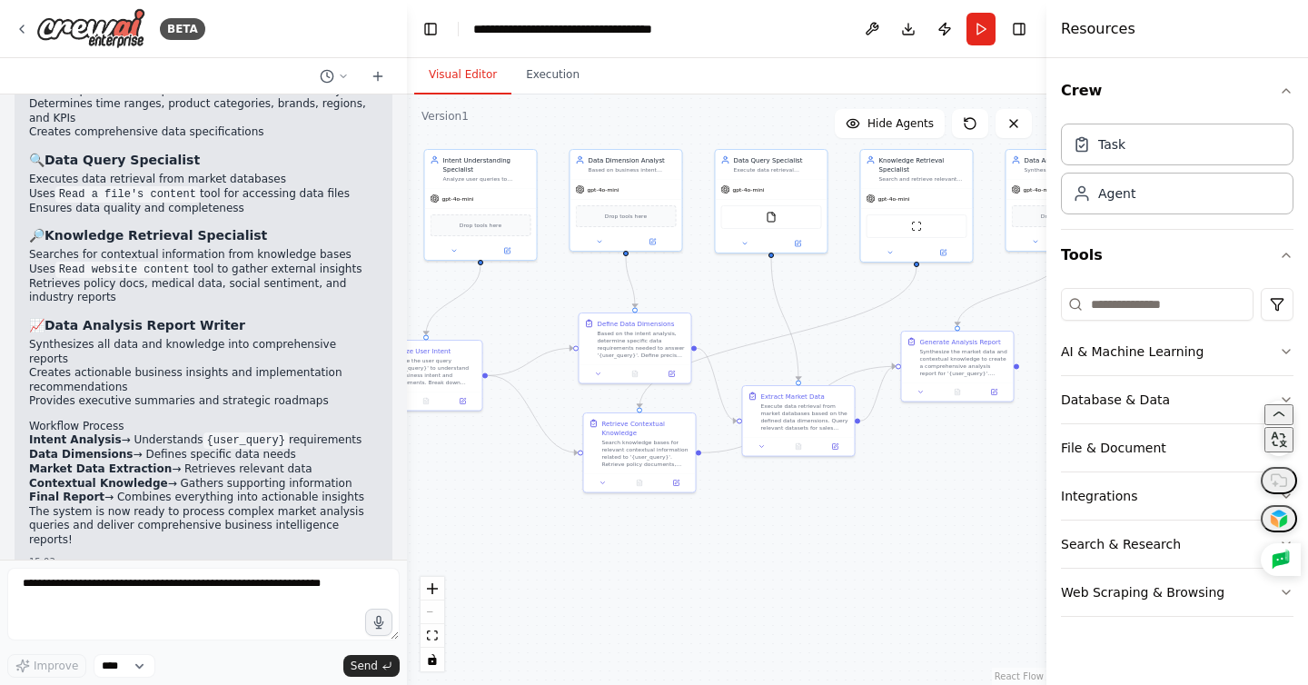
drag, startPoint x: 810, startPoint y: 499, endPoint x: 963, endPoint y: 398, distance: 183.0
click at [977, 407] on div ".deletable-edge-delete-btn { width: 20px; height: 20px; border: 0px solid #ffff…" at bounding box center [727, 389] width 640 height 591
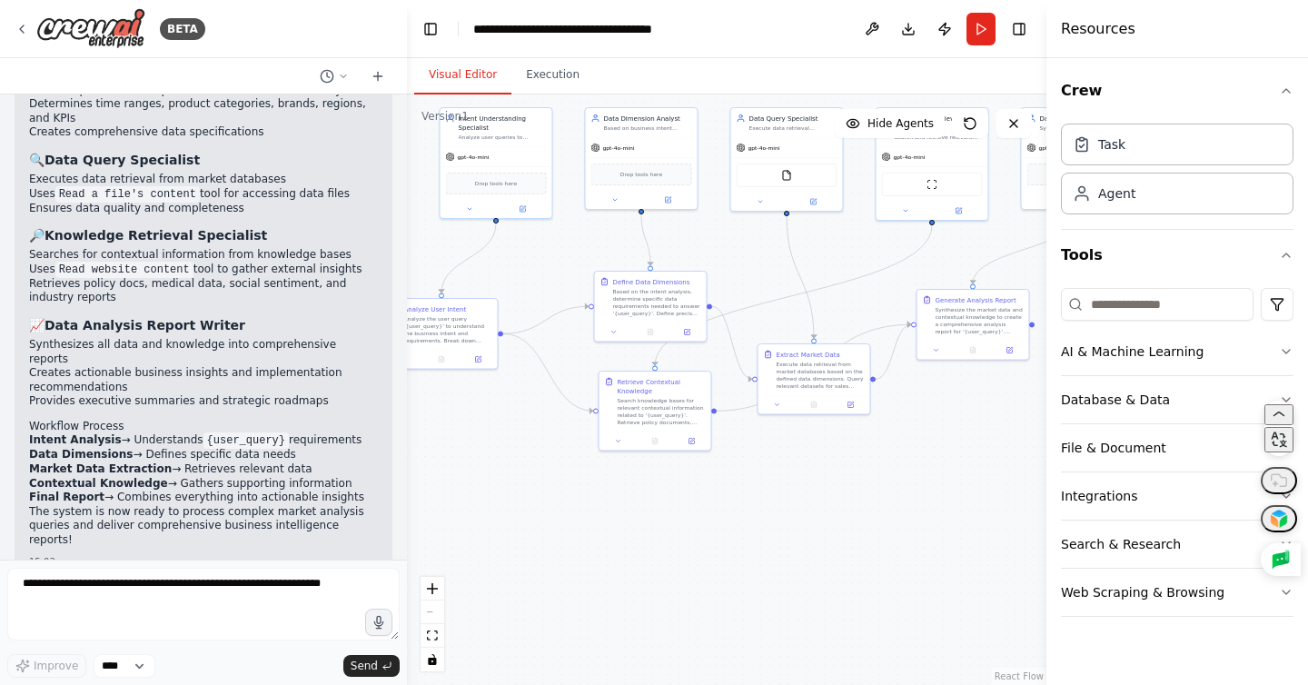
drag, startPoint x: 807, startPoint y: 492, endPoint x: 847, endPoint y: 512, distance: 44.7
click at [849, 515] on div ".deletable-edge-delete-btn { width: 20px; height: 20px; border: 0px solid #ffff…" at bounding box center [727, 389] width 640 height 591
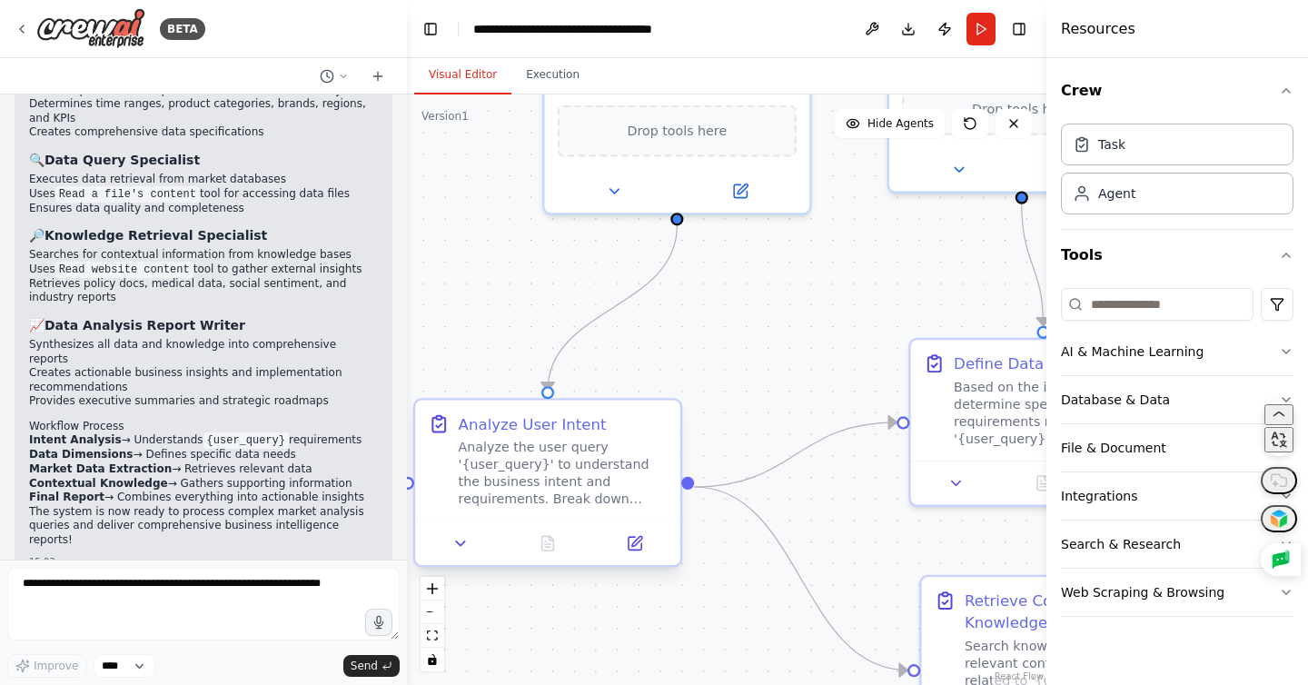
click at [534, 446] on div "Analyze the user query '{user_query}' to understand the business intent and req…" at bounding box center [563, 473] width 209 height 69
click at [746, 363] on div ".deletable-edge-delete-btn { width: 20px; height: 20px; border: 0px solid #ffff…" at bounding box center [727, 389] width 640 height 591
